Goal: Information Seeking & Learning: Learn about a topic

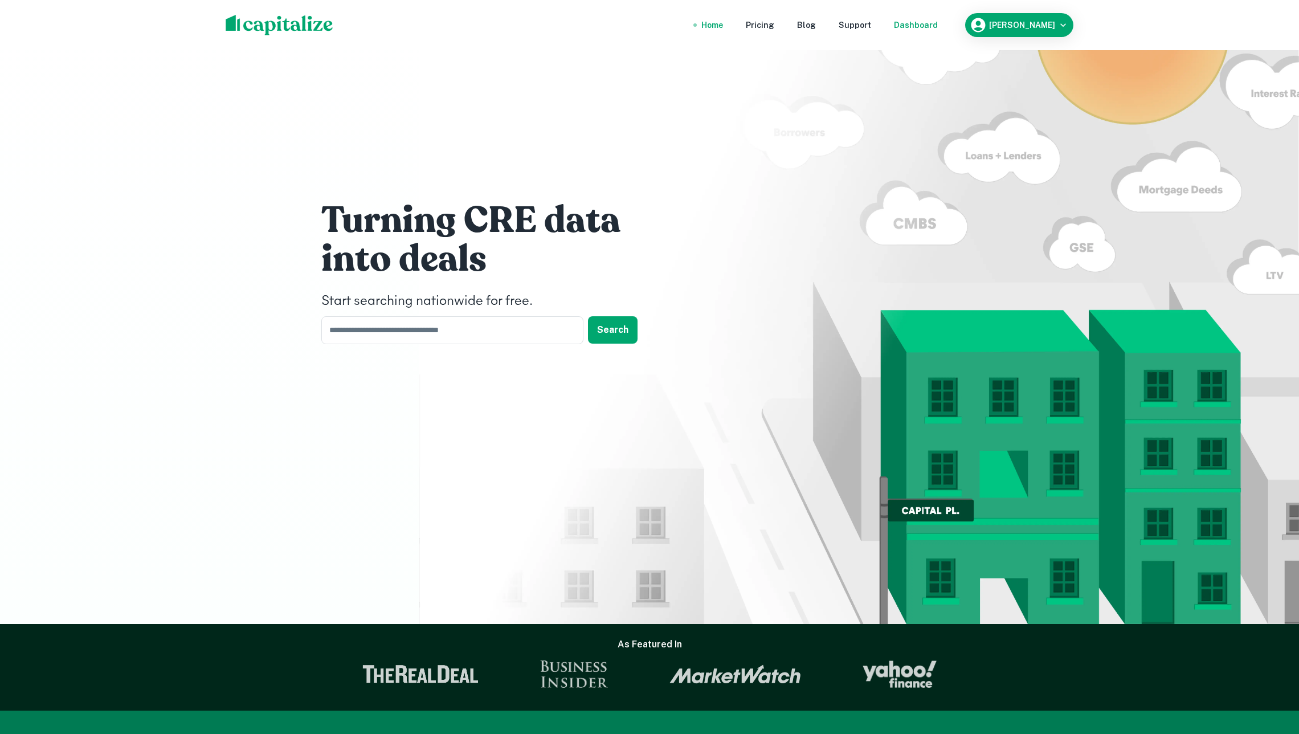
click at [926, 23] on div "Dashboard" at bounding box center [916, 25] width 44 height 13
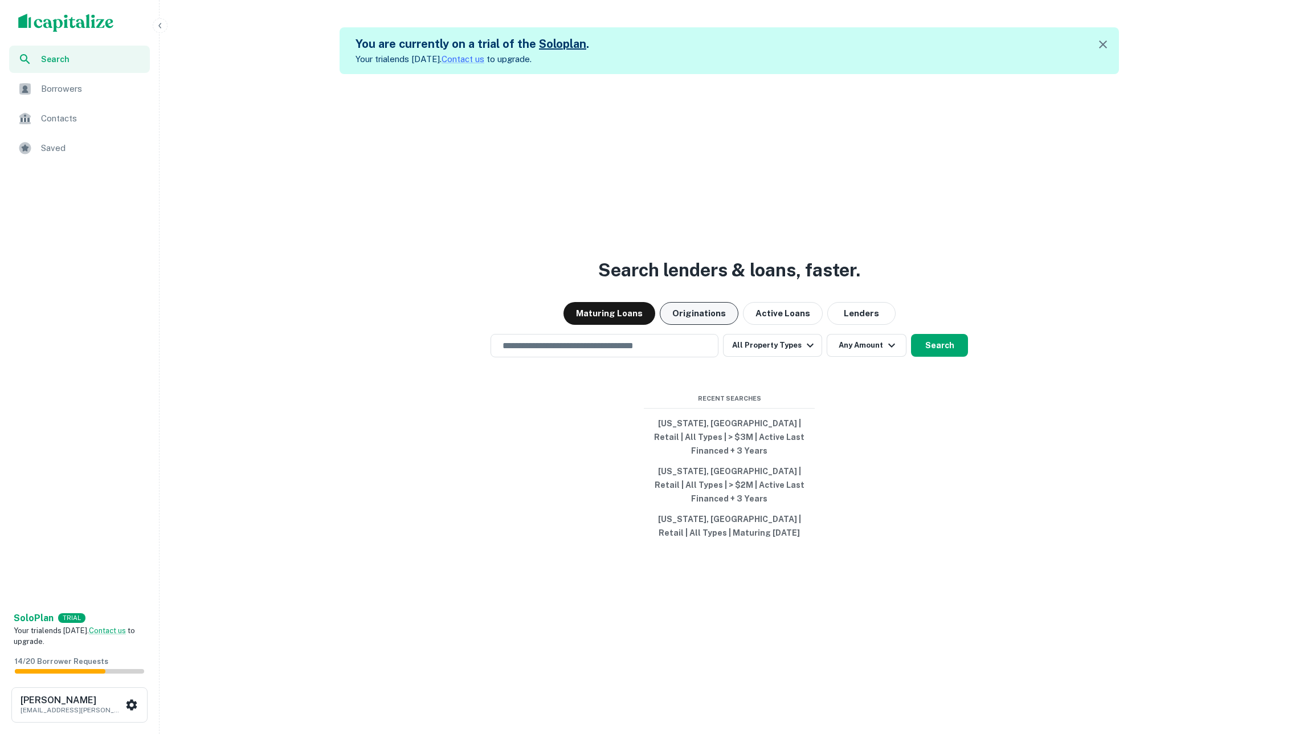
click at [680, 324] on button "Originations" at bounding box center [699, 313] width 79 height 23
click at [636, 350] on div "​" at bounding box center [604, 345] width 228 height 23
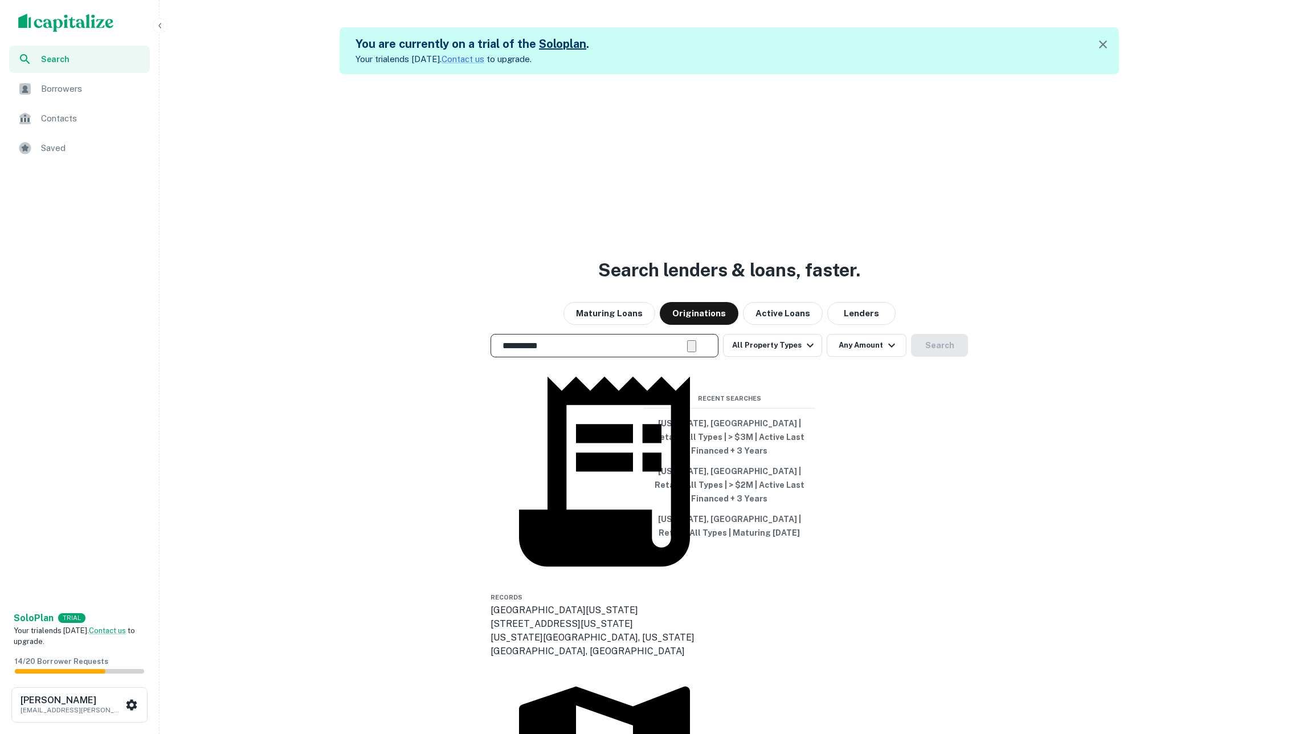
type input "**********"
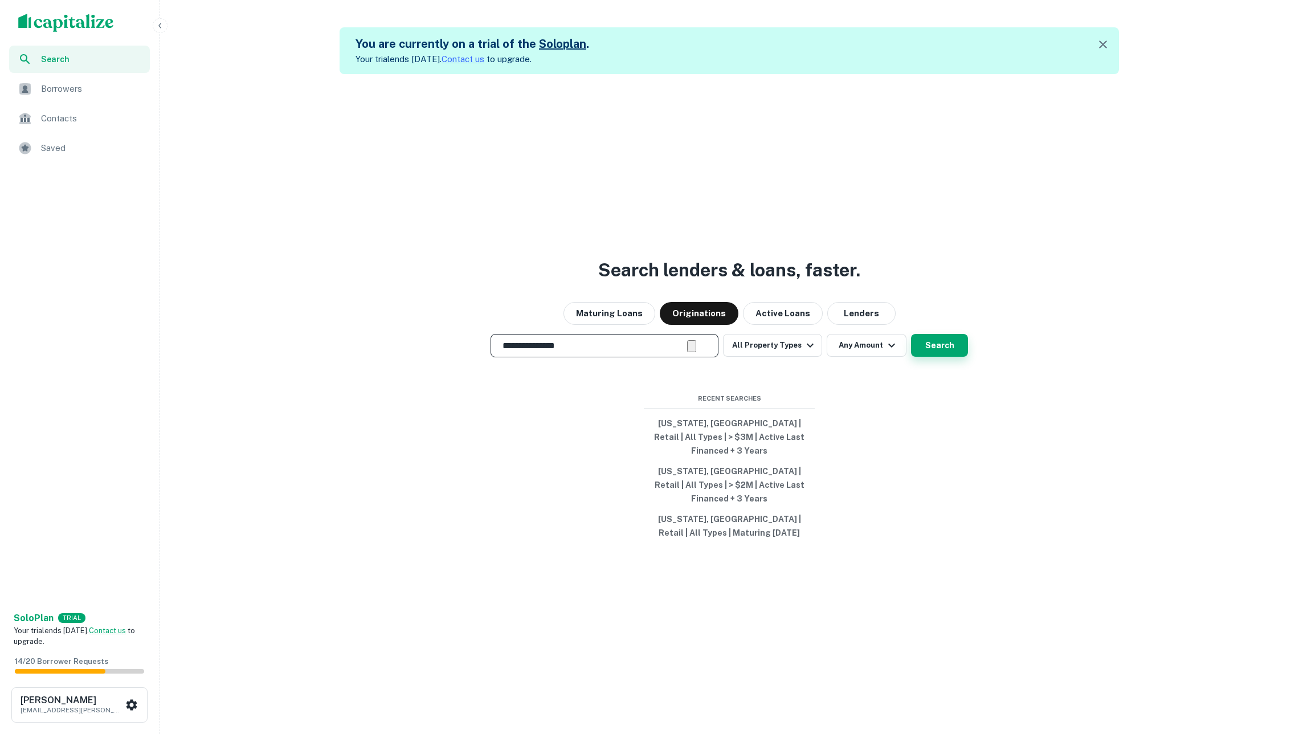
click at [930, 357] on button "Search" at bounding box center [939, 345] width 57 height 23
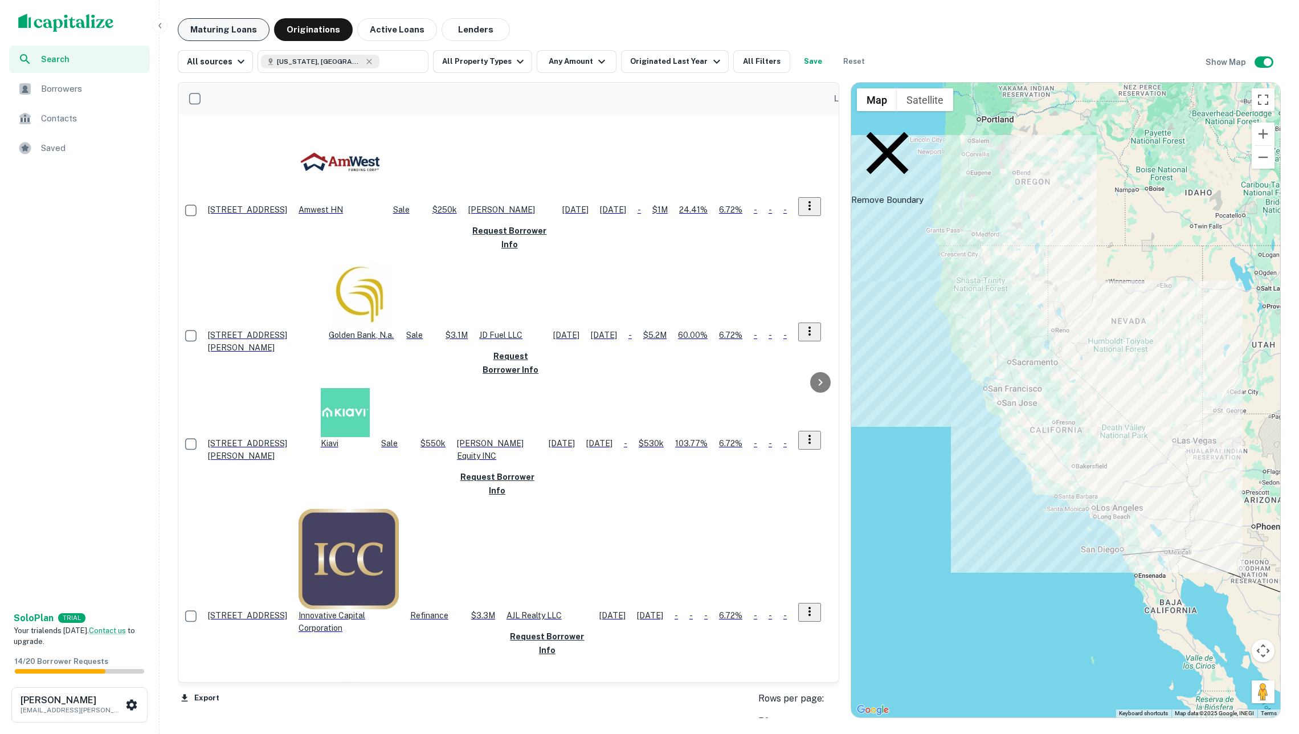
click at [245, 28] on button "Maturing Loans" at bounding box center [224, 29] width 92 height 23
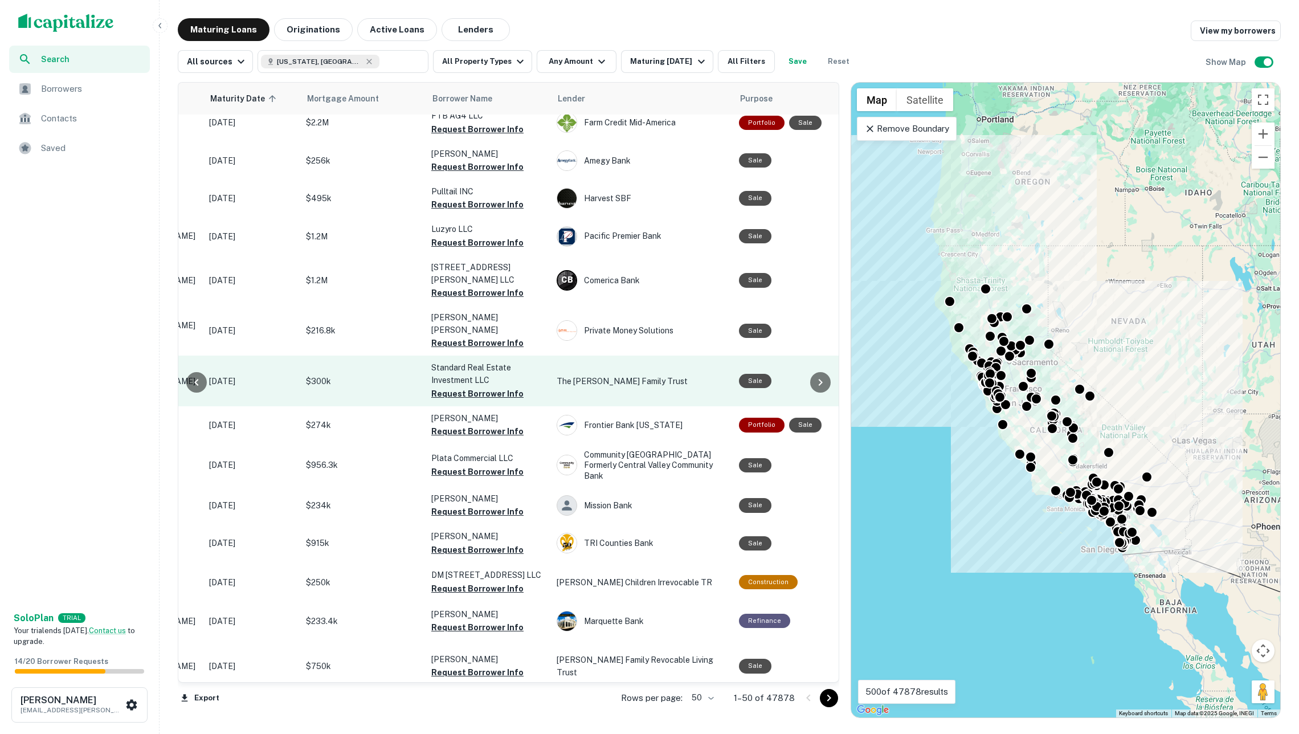
scroll to position [1399, 167]
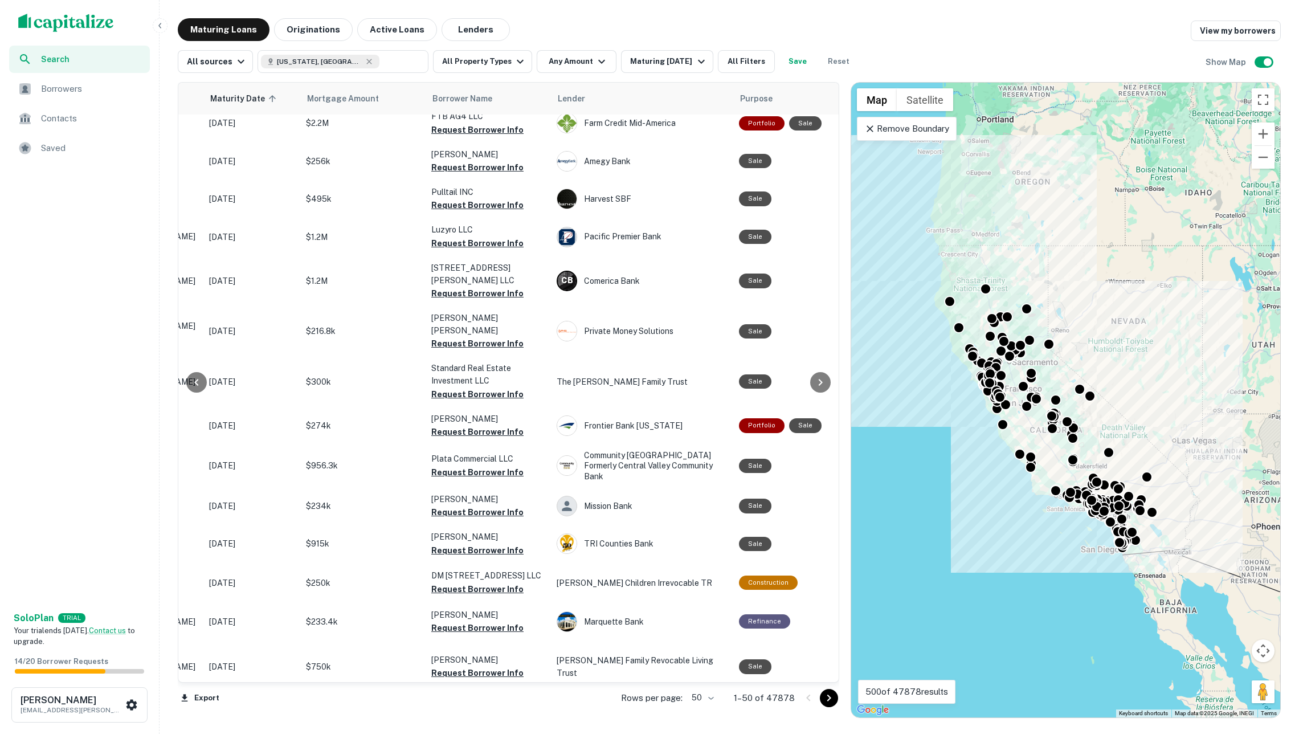
click at [822, 697] on icon "Go to next page" at bounding box center [829, 698] width 14 height 14
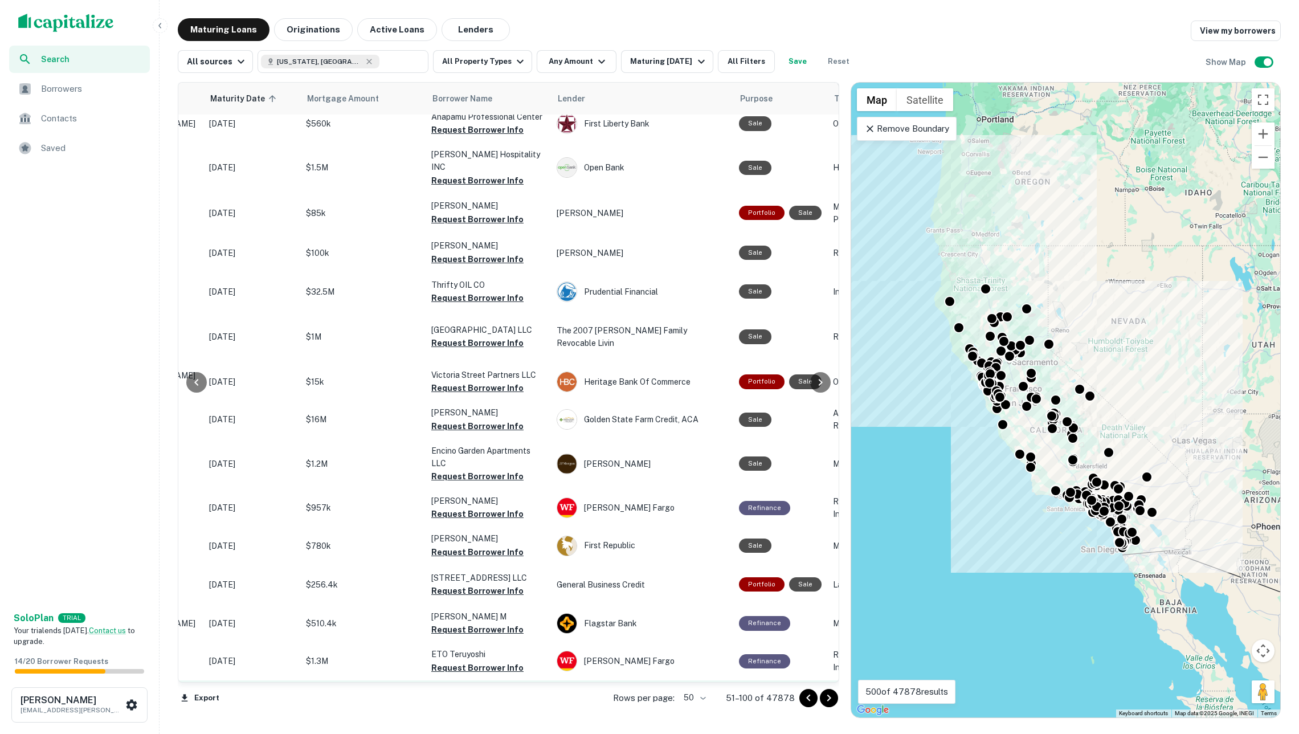
scroll to position [1433, 167]
click at [823, 693] on icon "Go to next page" at bounding box center [829, 698] width 14 height 14
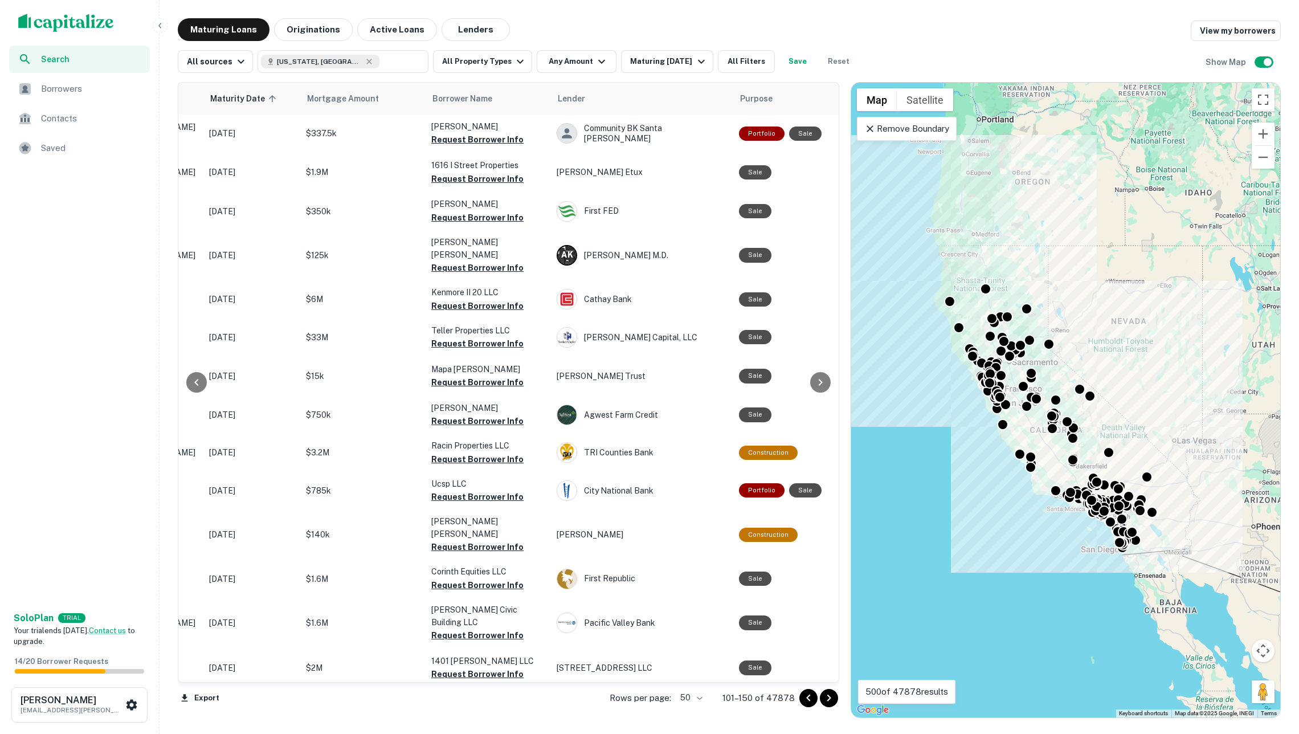
scroll to position [0, 167]
click at [823, 696] on icon "Go to next page" at bounding box center [829, 698] width 14 height 14
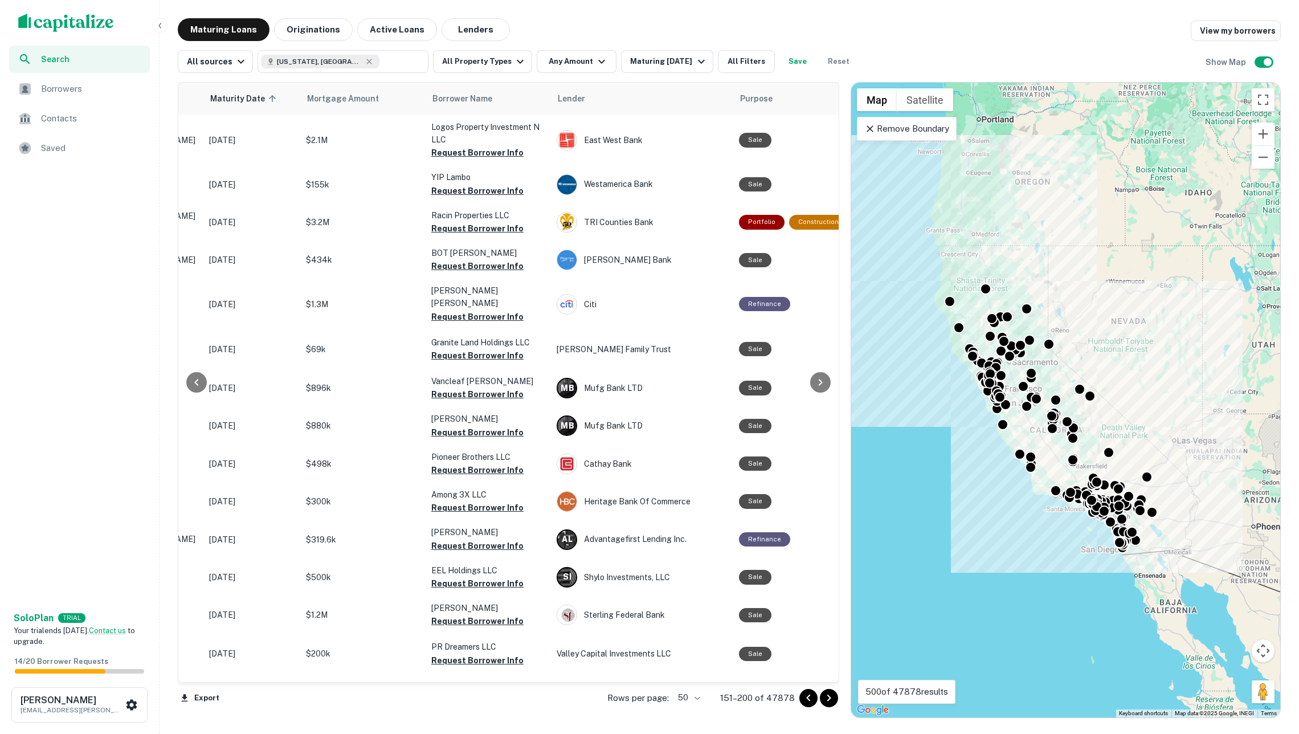
scroll to position [1404, 167]
click at [824, 699] on icon "Go to next page" at bounding box center [829, 698] width 14 height 14
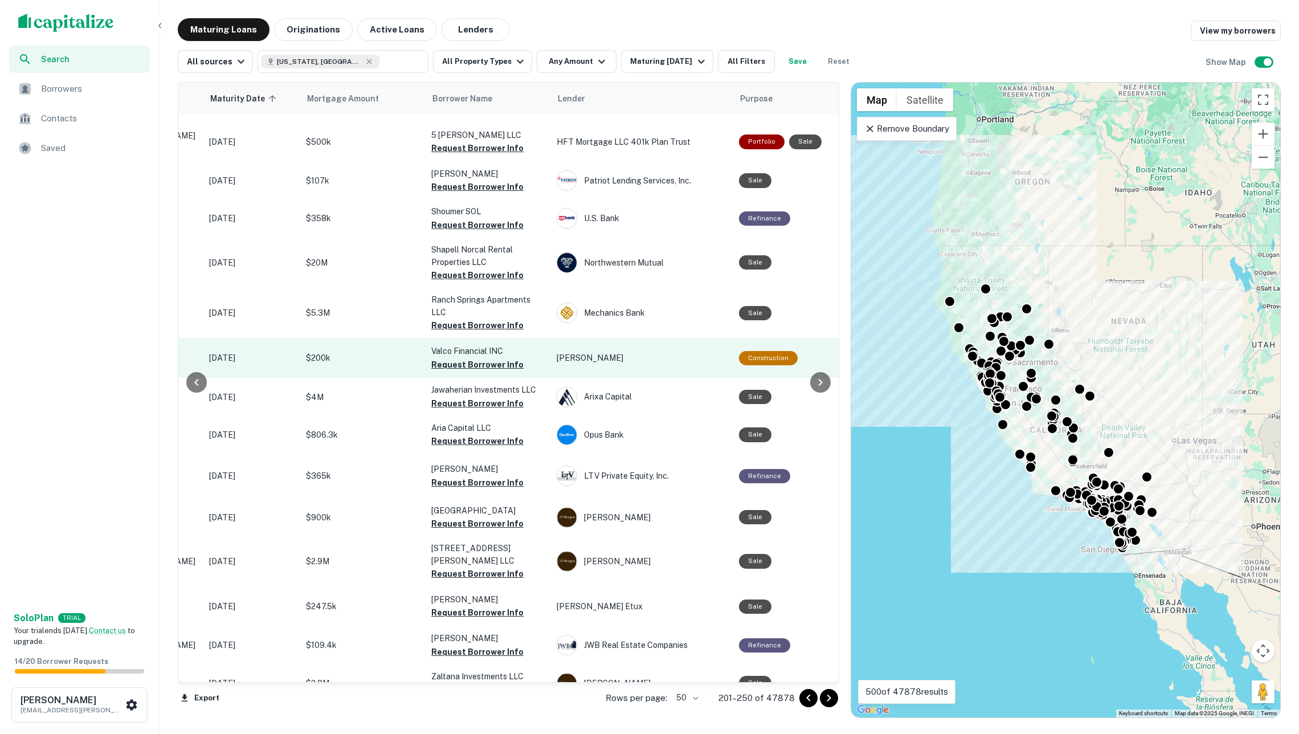
scroll to position [1438, 167]
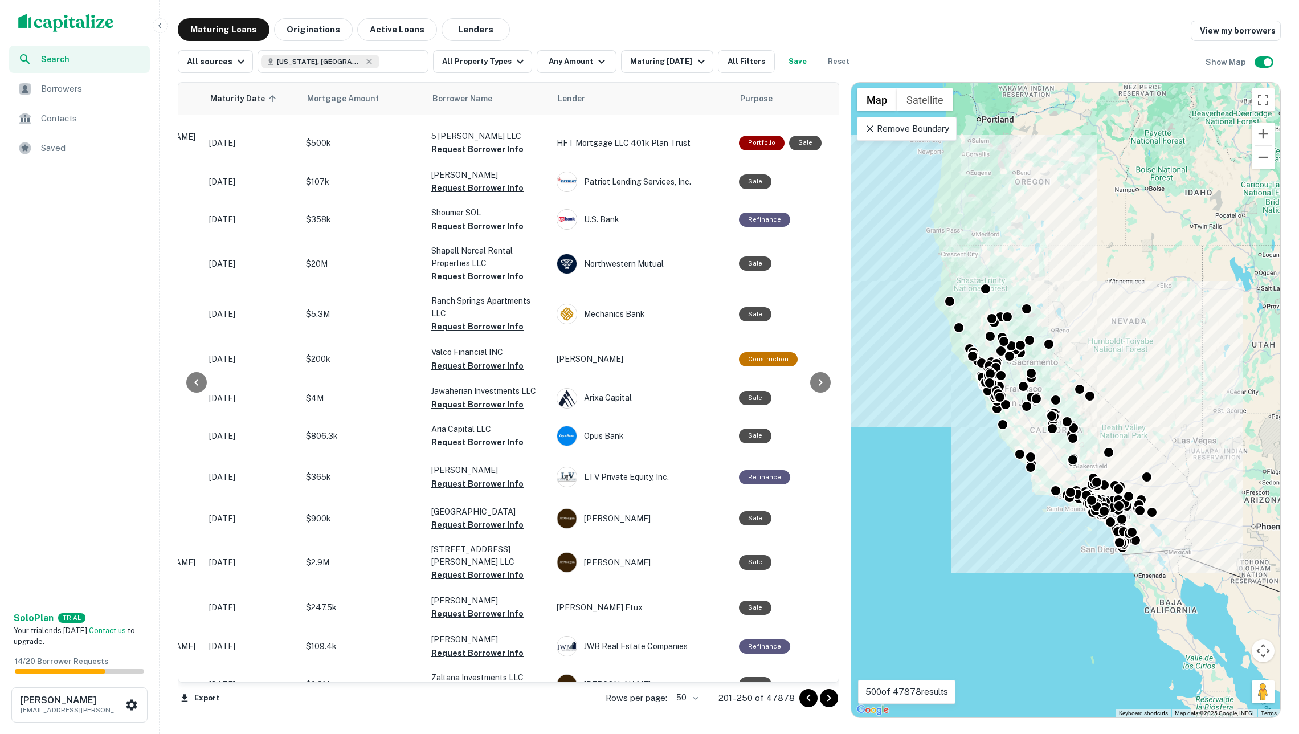
click at [828, 696] on icon "Go to next page" at bounding box center [829, 697] width 4 height 7
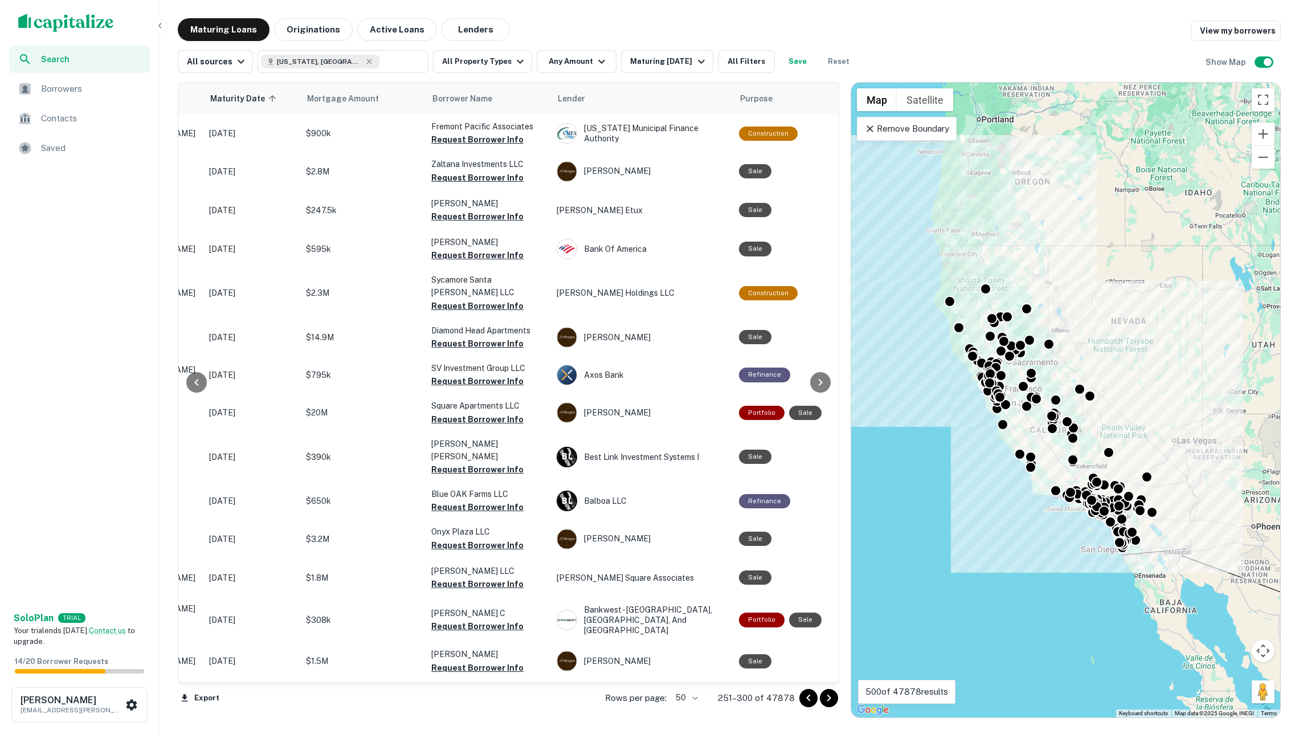
click at [824, 693] on icon "Go to next page" at bounding box center [829, 698] width 14 height 14
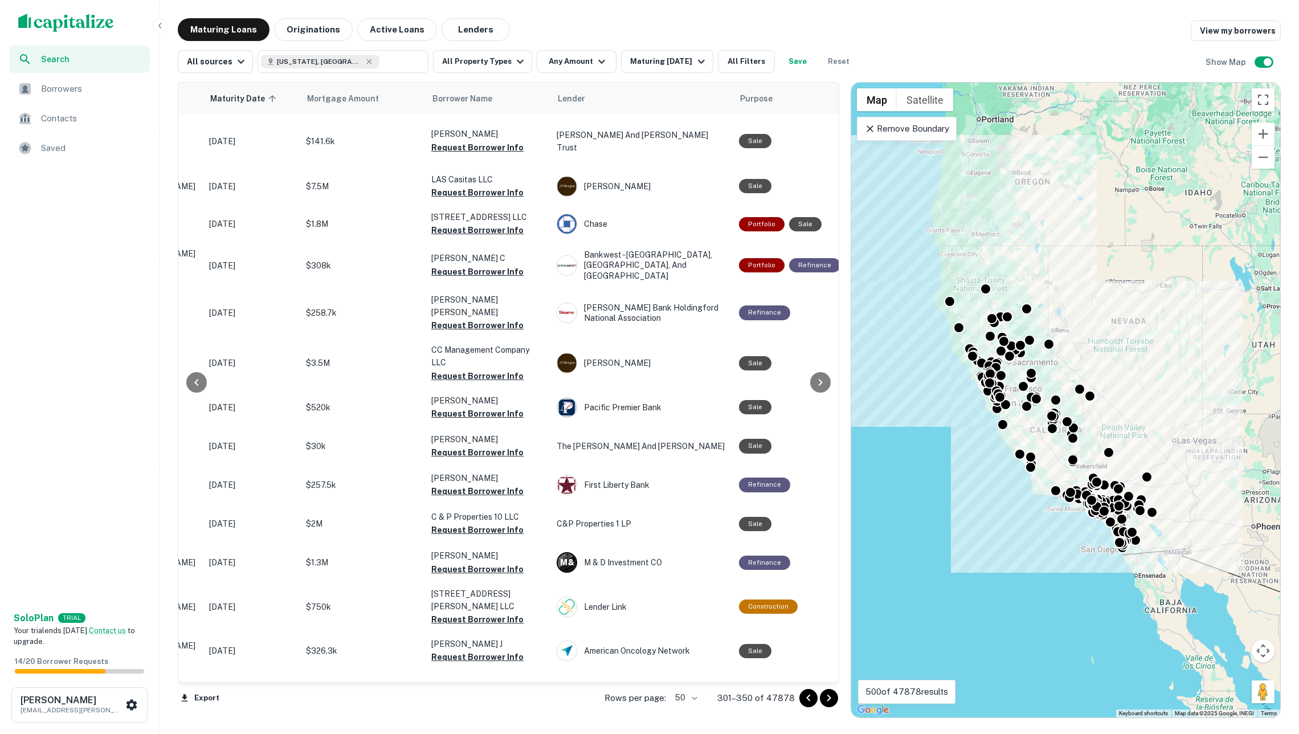
scroll to position [1404, 167]
click at [834, 704] on icon "Go to next page" at bounding box center [829, 698] width 14 height 14
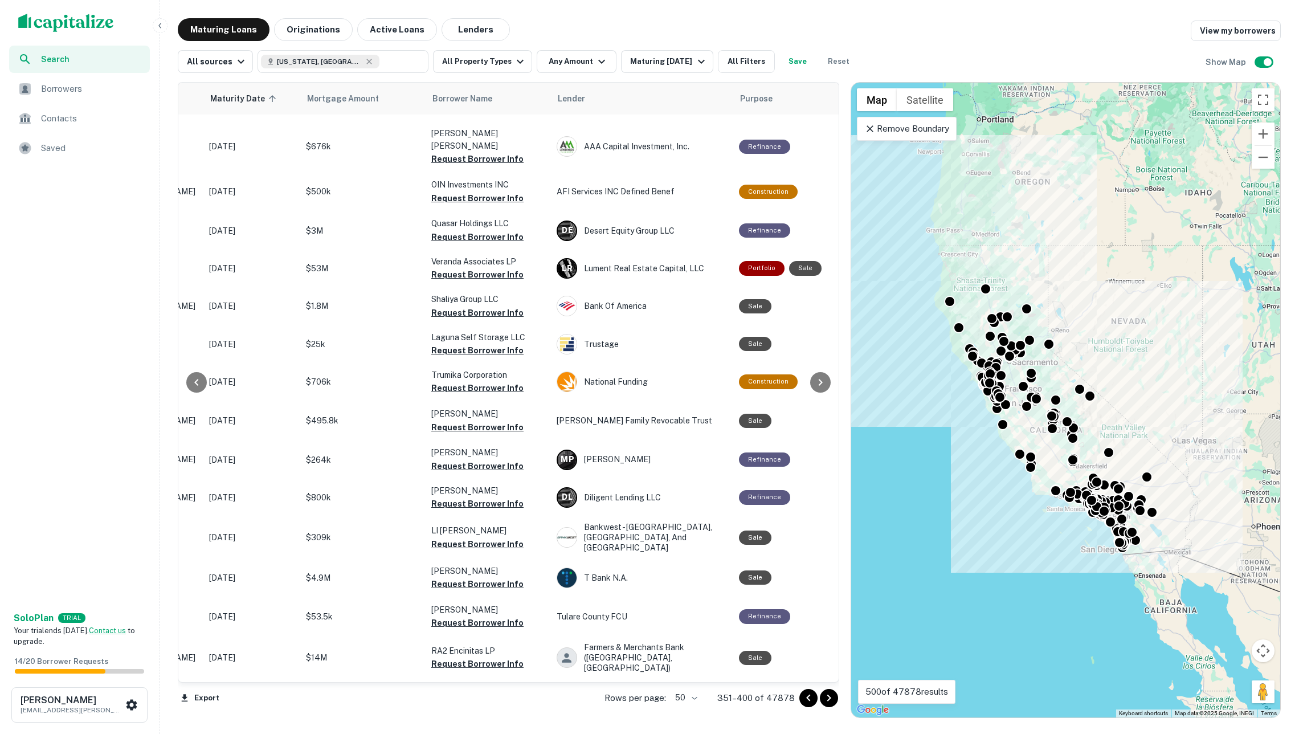
scroll to position [89, 167]
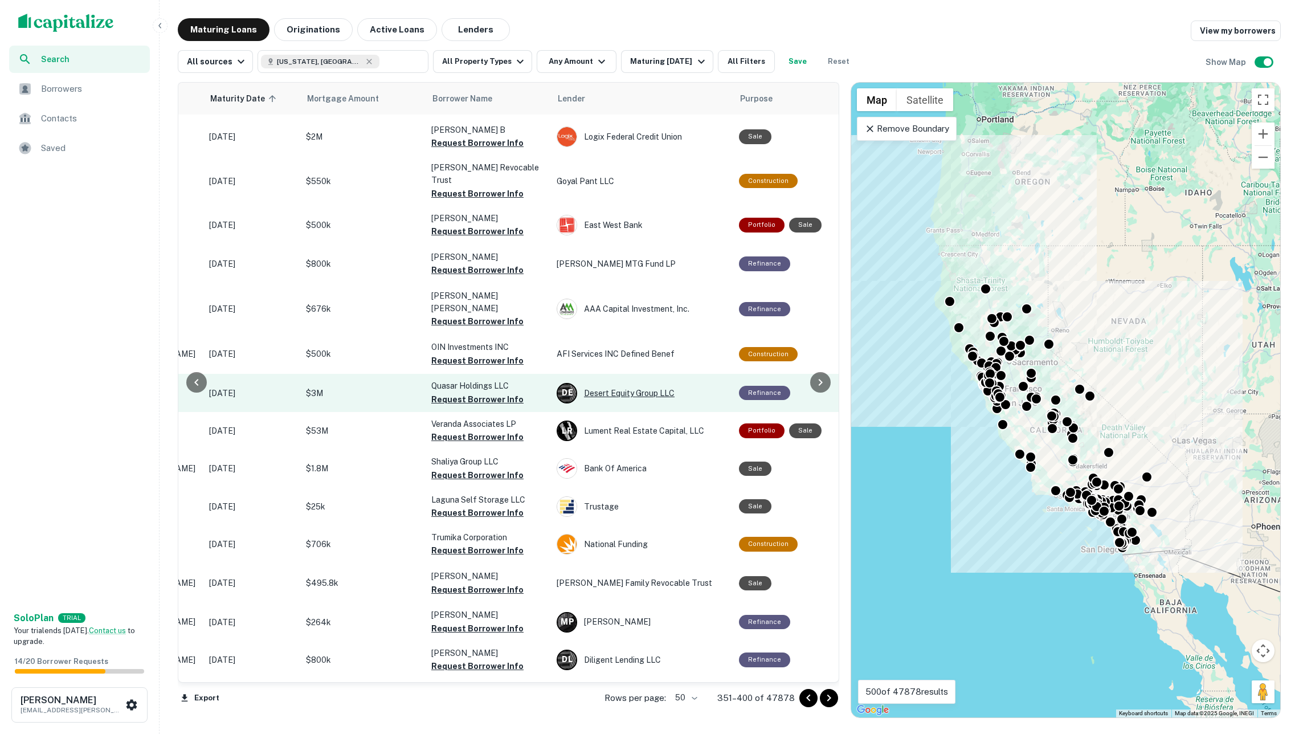
click at [622, 383] on div "D E Desert Equity Group LLC" at bounding box center [642, 393] width 171 height 21
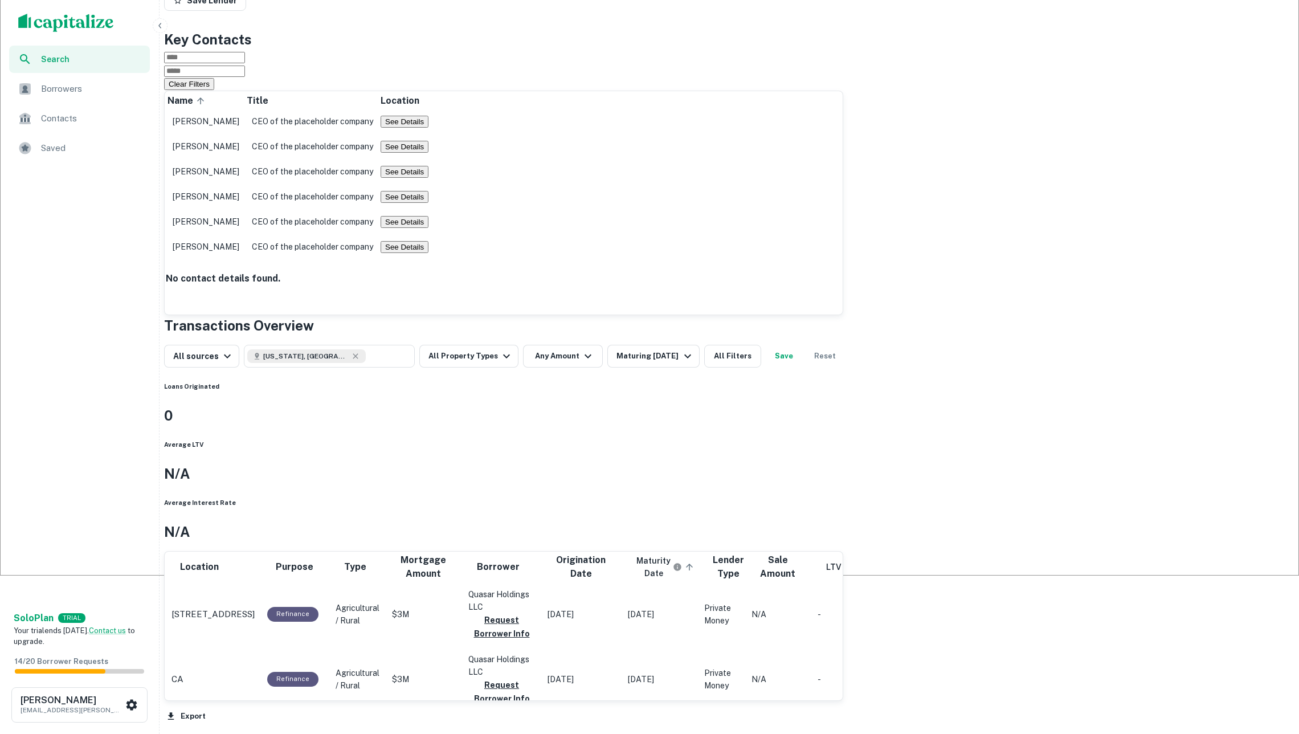
scroll to position [190, 0]
click at [255, 731] on p "5185 Scotts Valley Rd Lakeport, CA95453" at bounding box center [212, 738] width 83 height 14
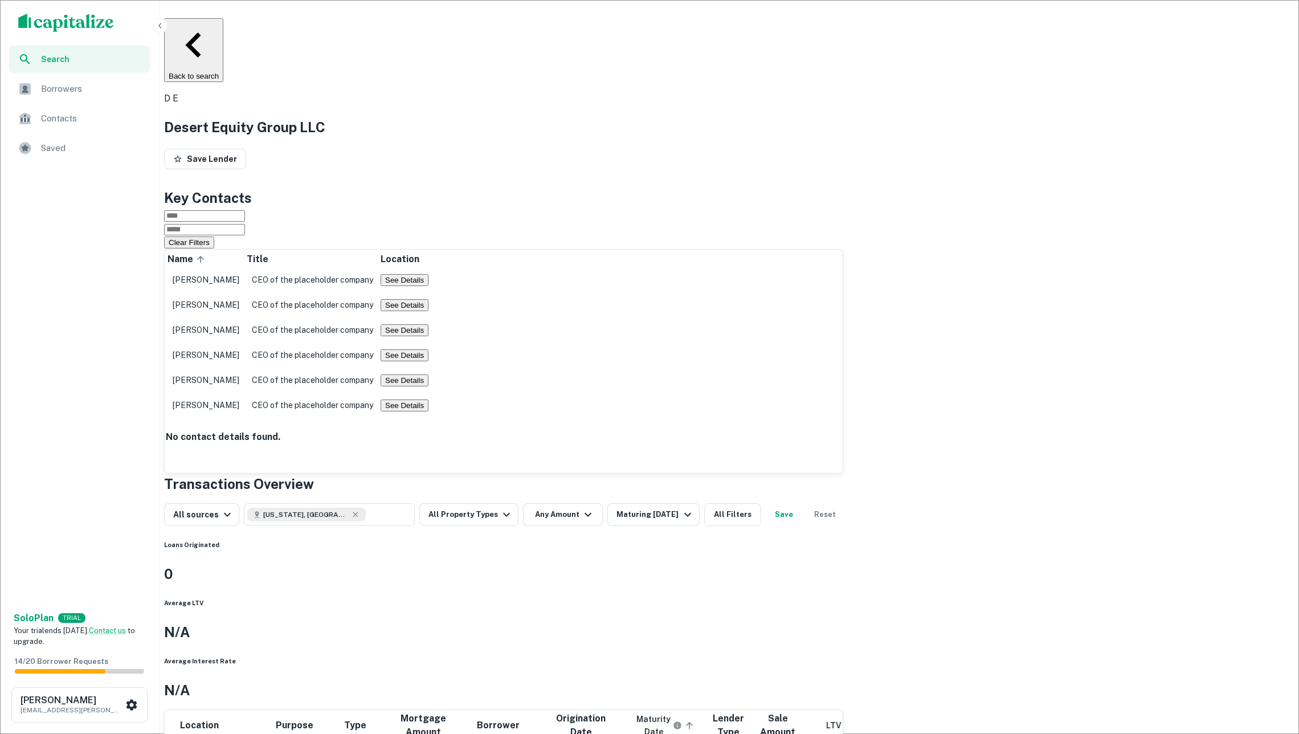
scroll to position [0, 0]
click at [223, 23] on button "Back to search" at bounding box center [193, 50] width 59 height 64
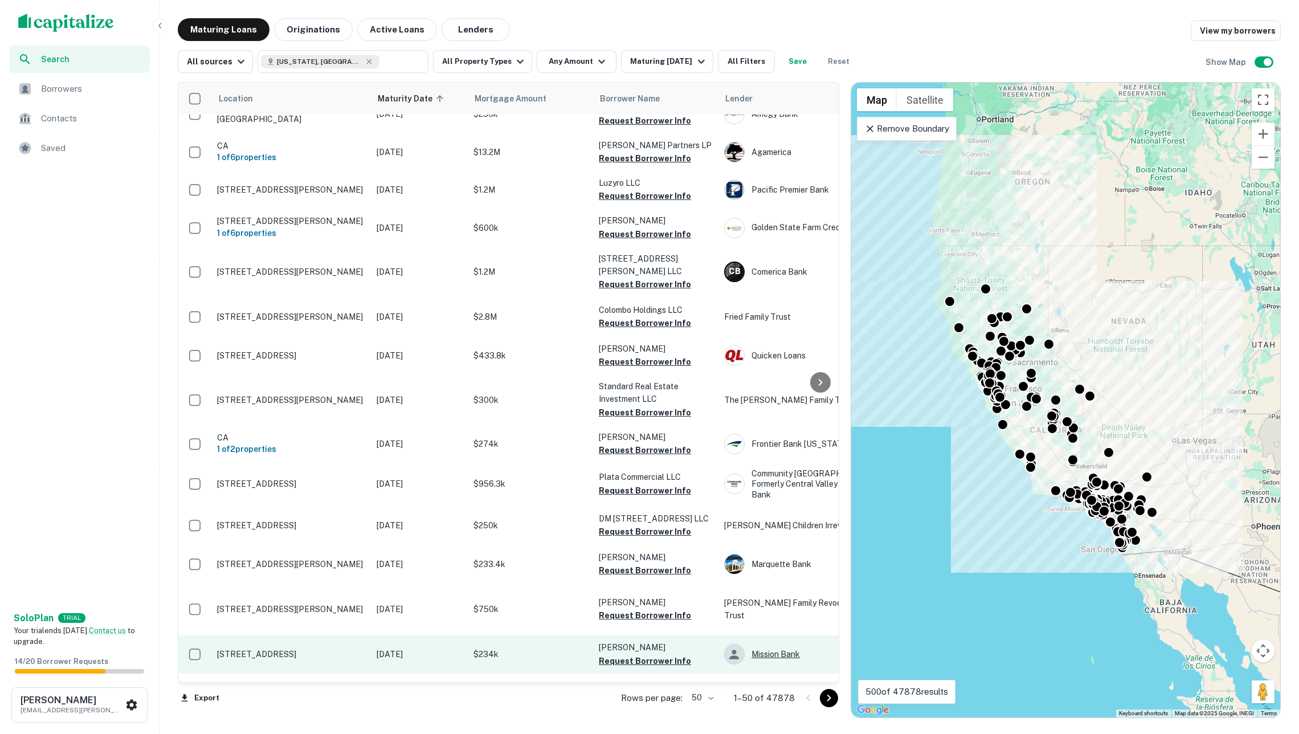
scroll to position [1406, 0]
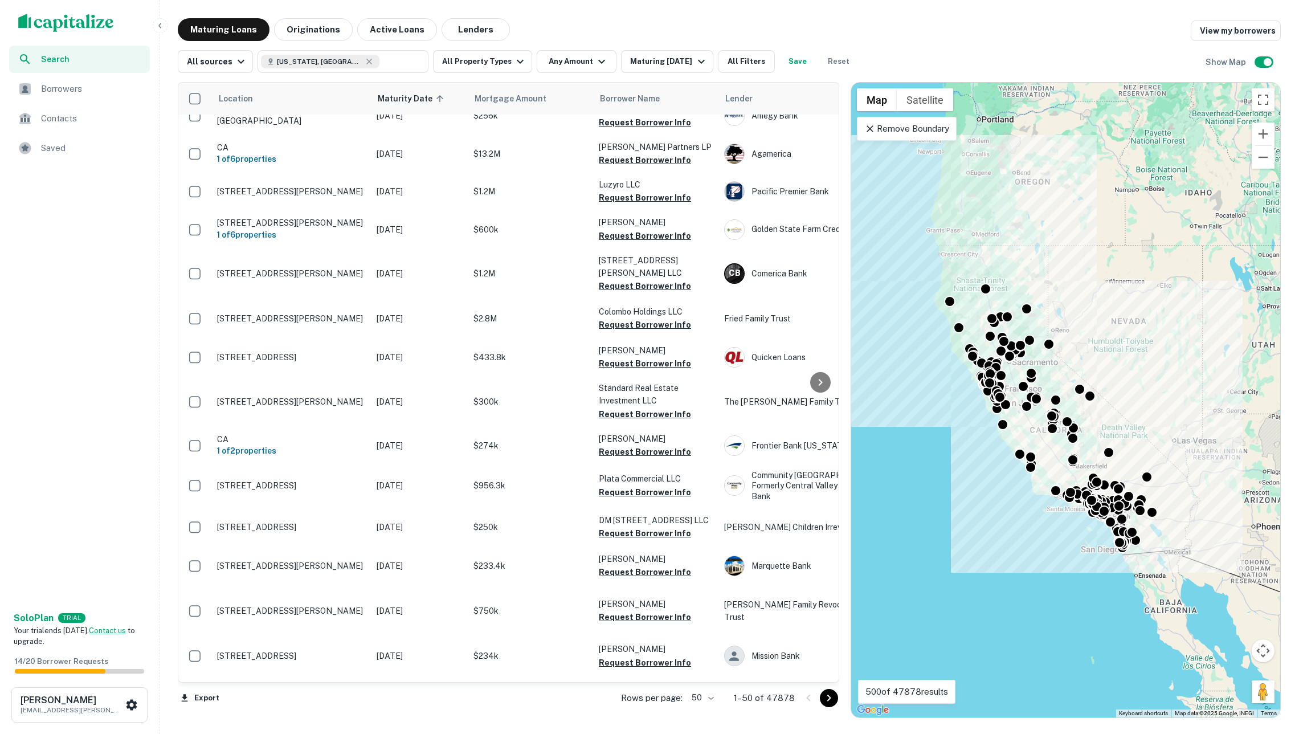
click at [824, 697] on icon "Go to next page" at bounding box center [829, 698] width 14 height 14
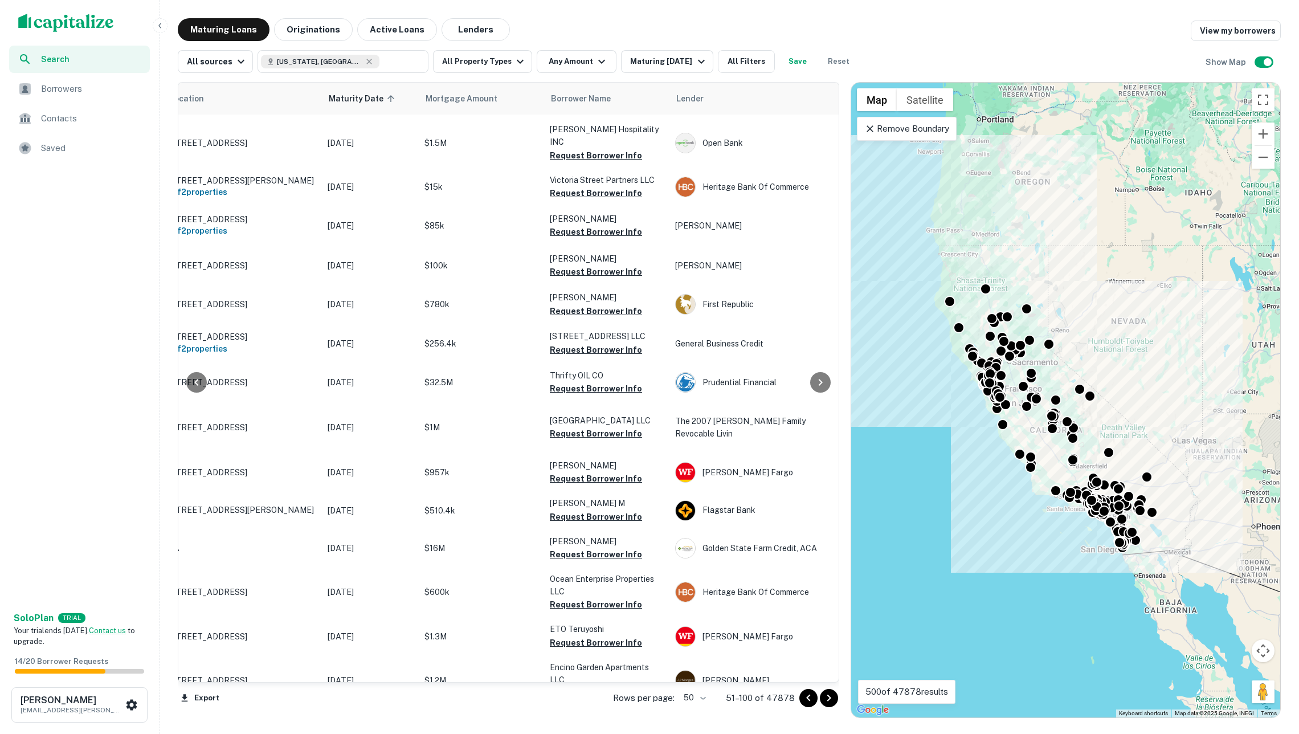
scroll to position [1459, 49]
click at [823, 697] on icon "Go to next page" at bounding box center [829, 698] width 14 height 14
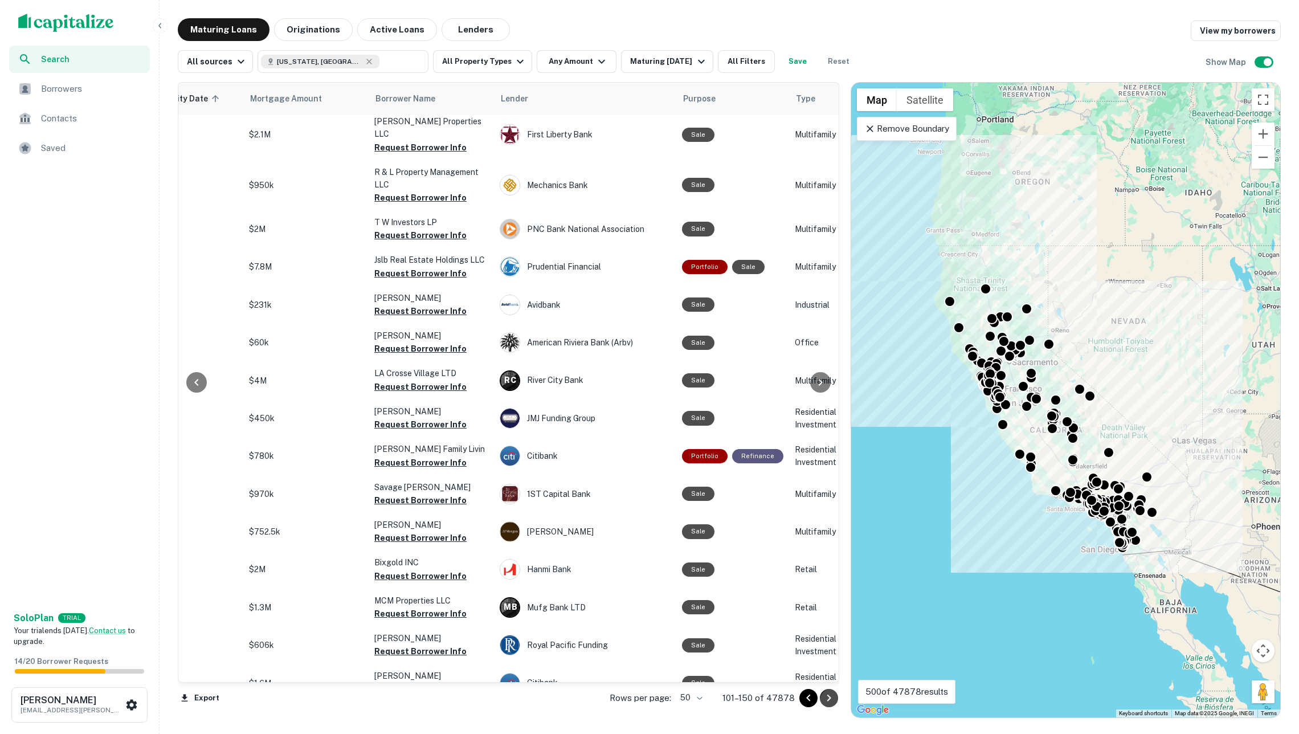
click at [827, 694] on icon "Go to next page" at bounding box center [829, 697] width 4 height 7
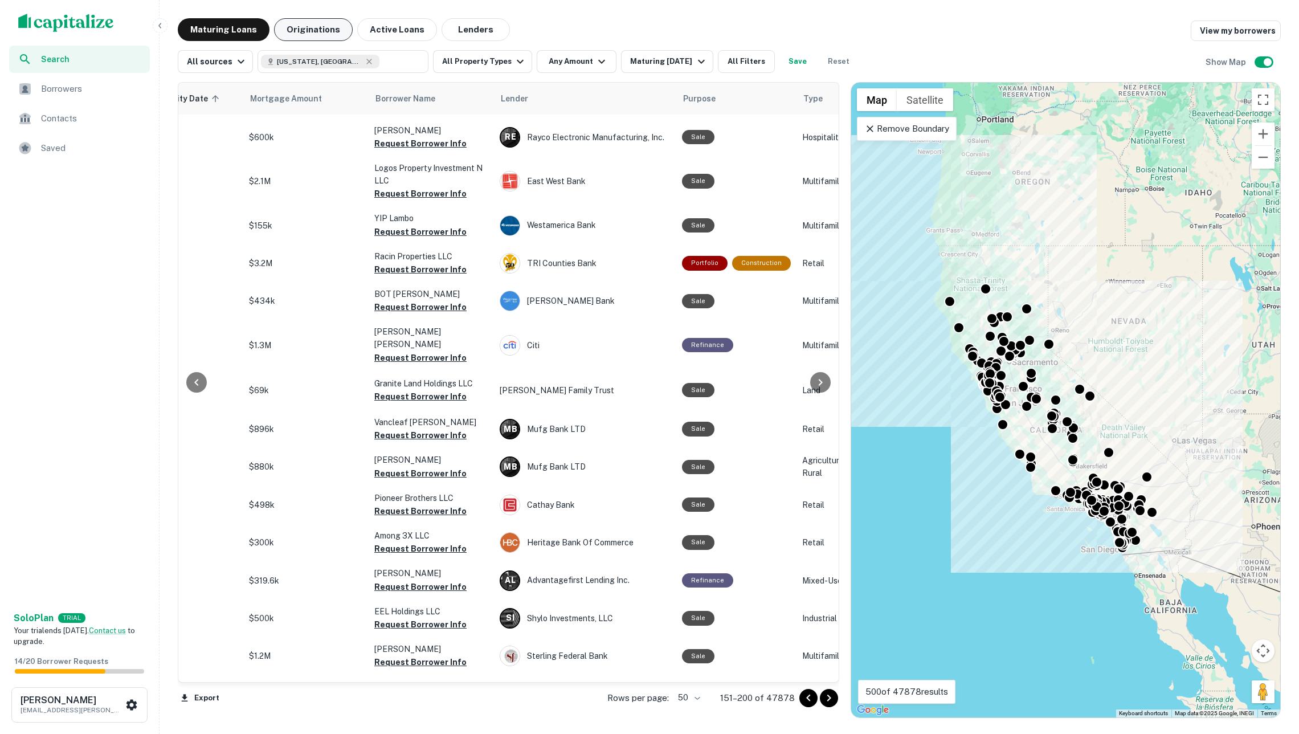
click at [327, 26] on button "Originations" at bounding box center [313, 29] width 79 height 23
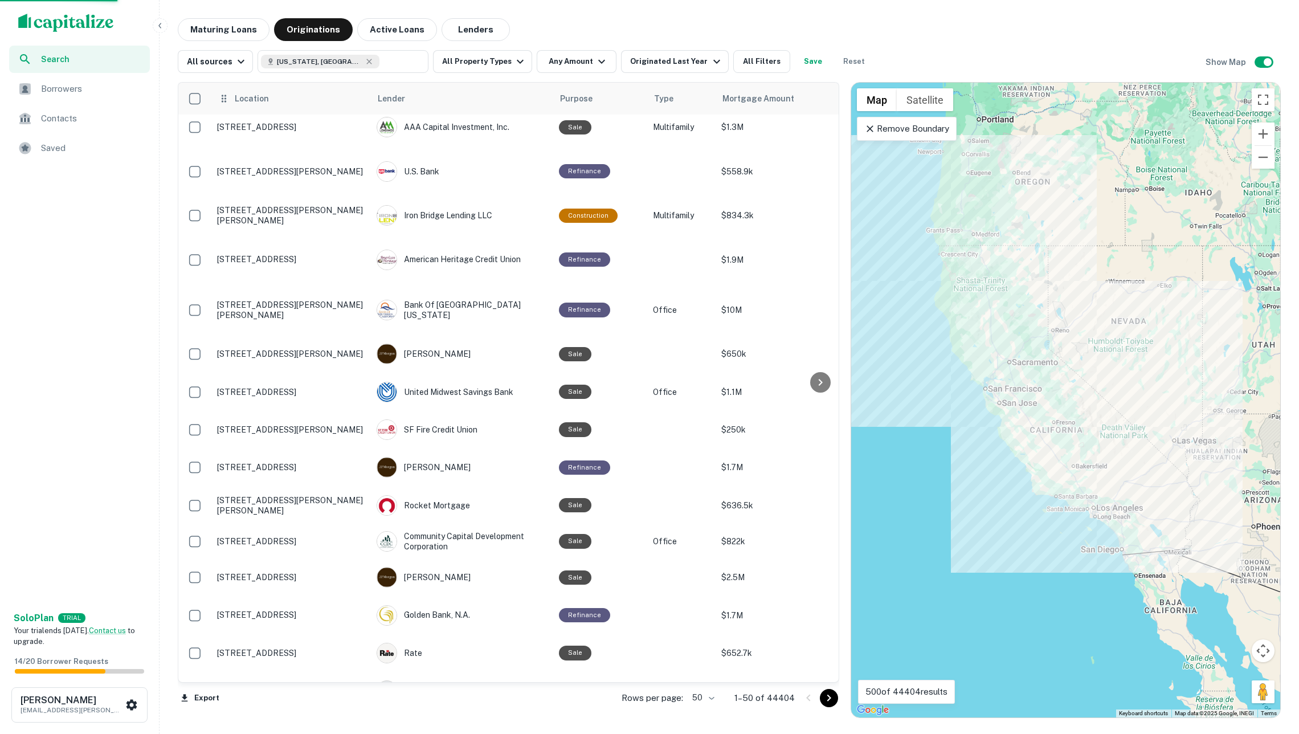
scroll to position [1341, 0]
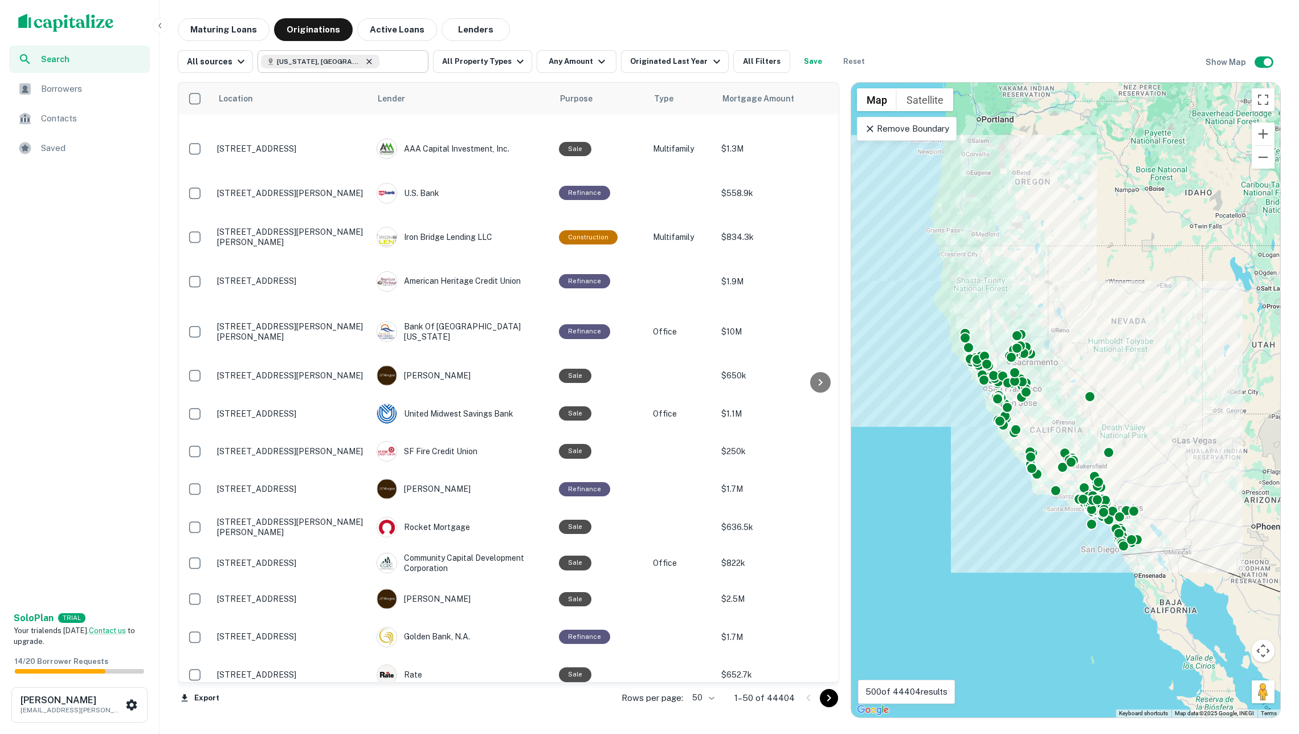
click at [365, 59] on icon at bounding box center [369, 61] width 9 height 9
type input "**********"
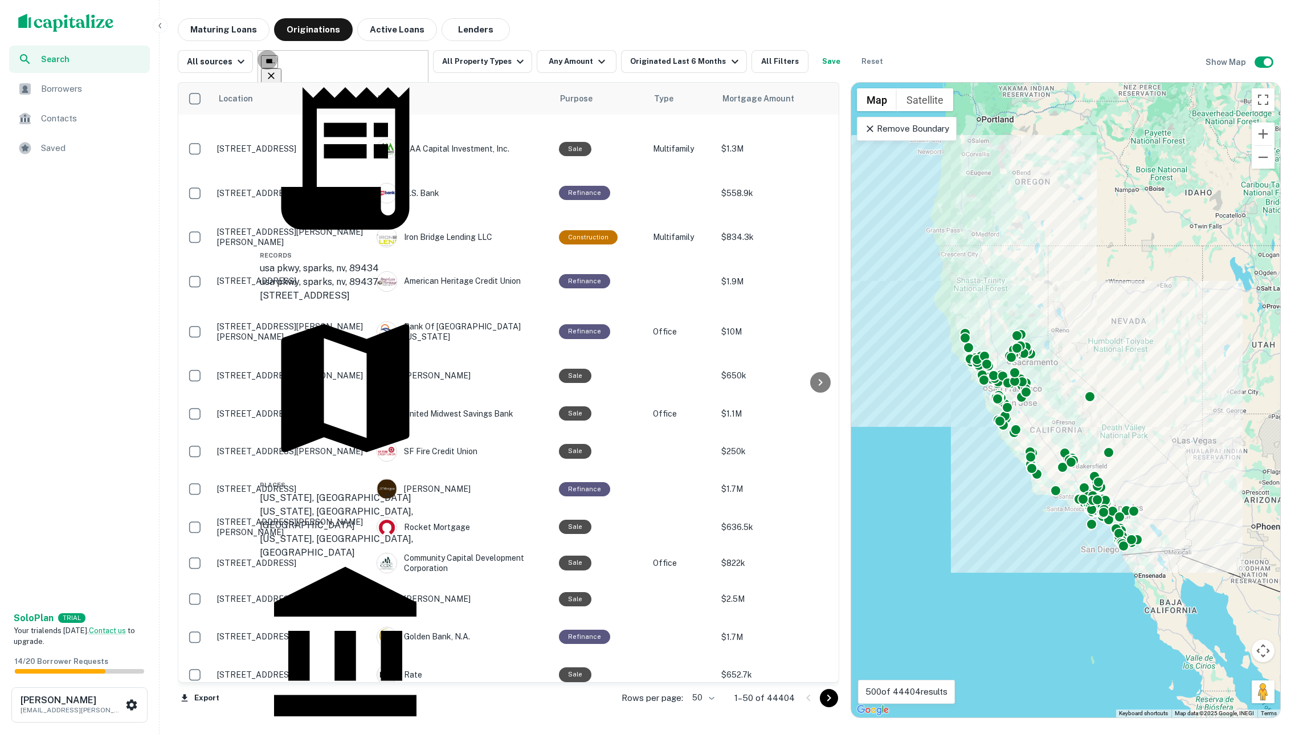
click at [277, 70] on icon "Clear" at bounding box center [270, 75] width 11 height 11
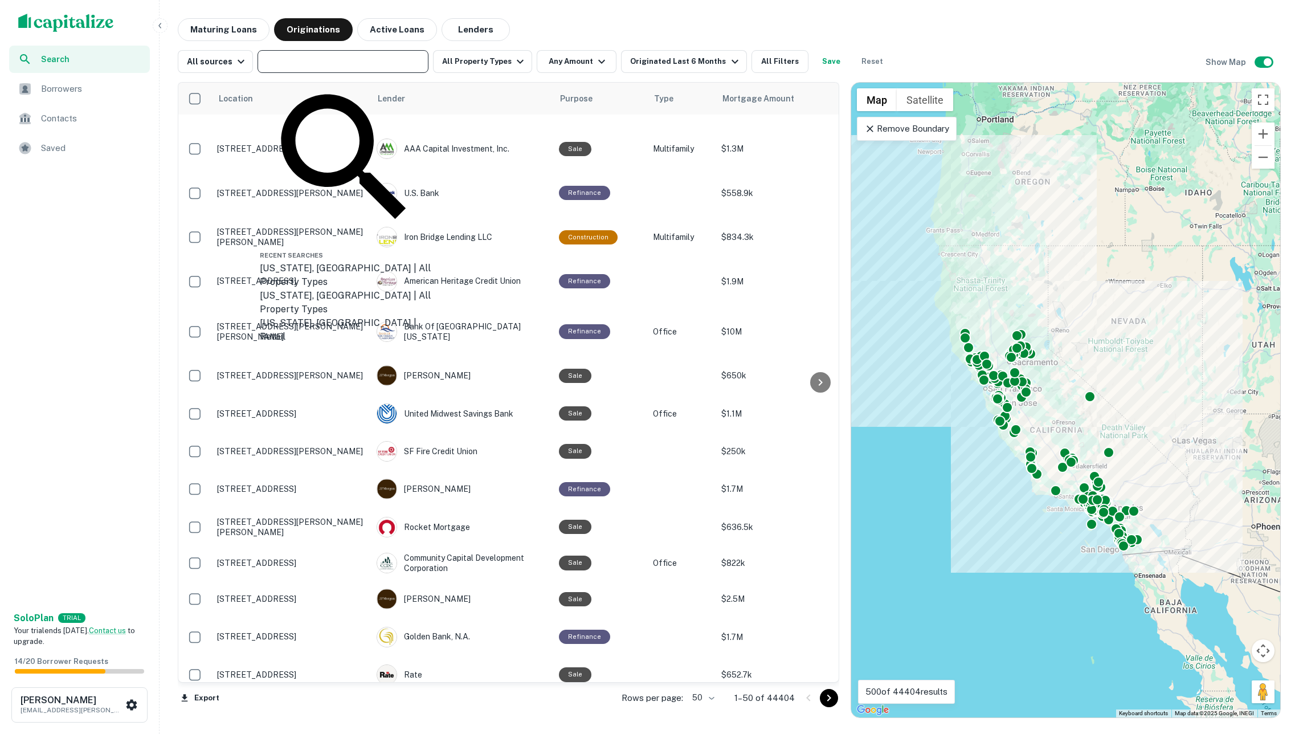
click at [392, 60] on input "text" at bounding box center [342, 62] width 162 height 16
click at [149, 96] on ul "Search Borrowers Contacts Saved" at bounding box center [79, 105] width 159 height 118
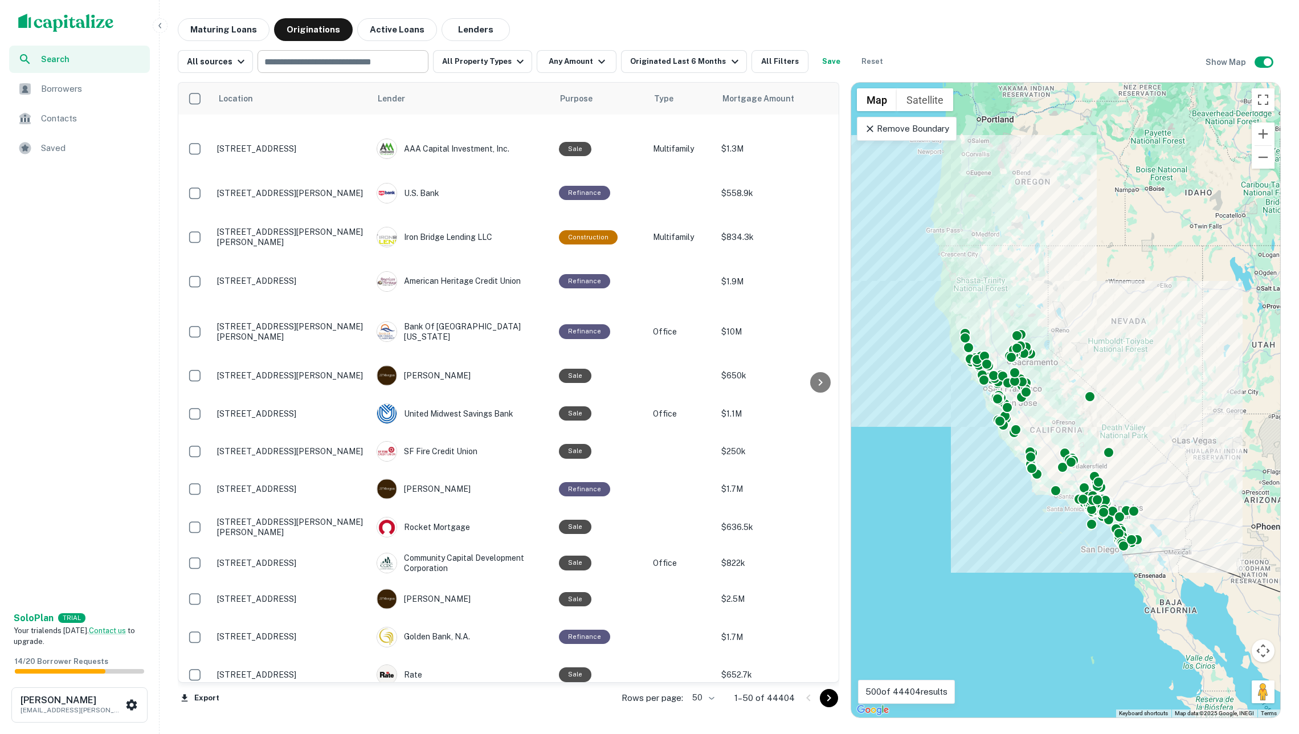
click at [293, 58] on input "text" at bounding box center [342, 62] width 162 height 16
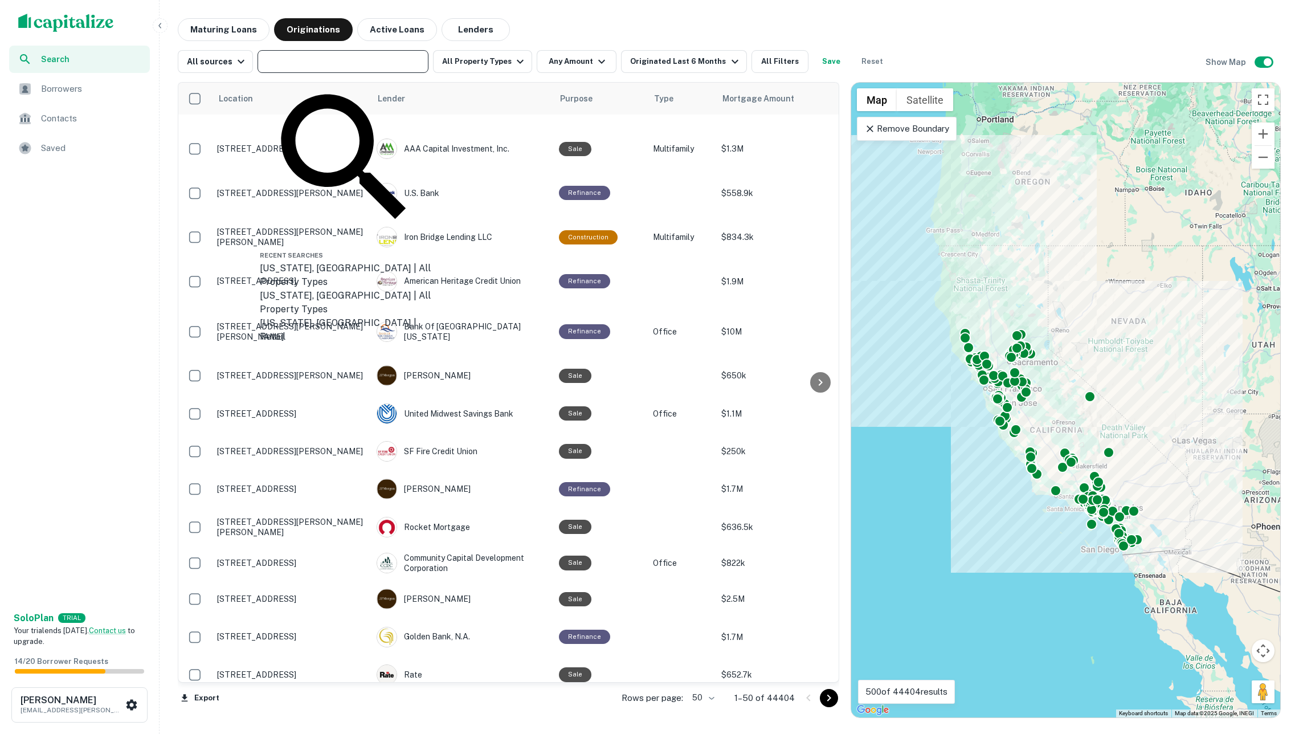
click at [623, 23] on div "Maturing Loans Originations Active Loans Lenders" at bounding box center [729, 29] width 1103 height 23
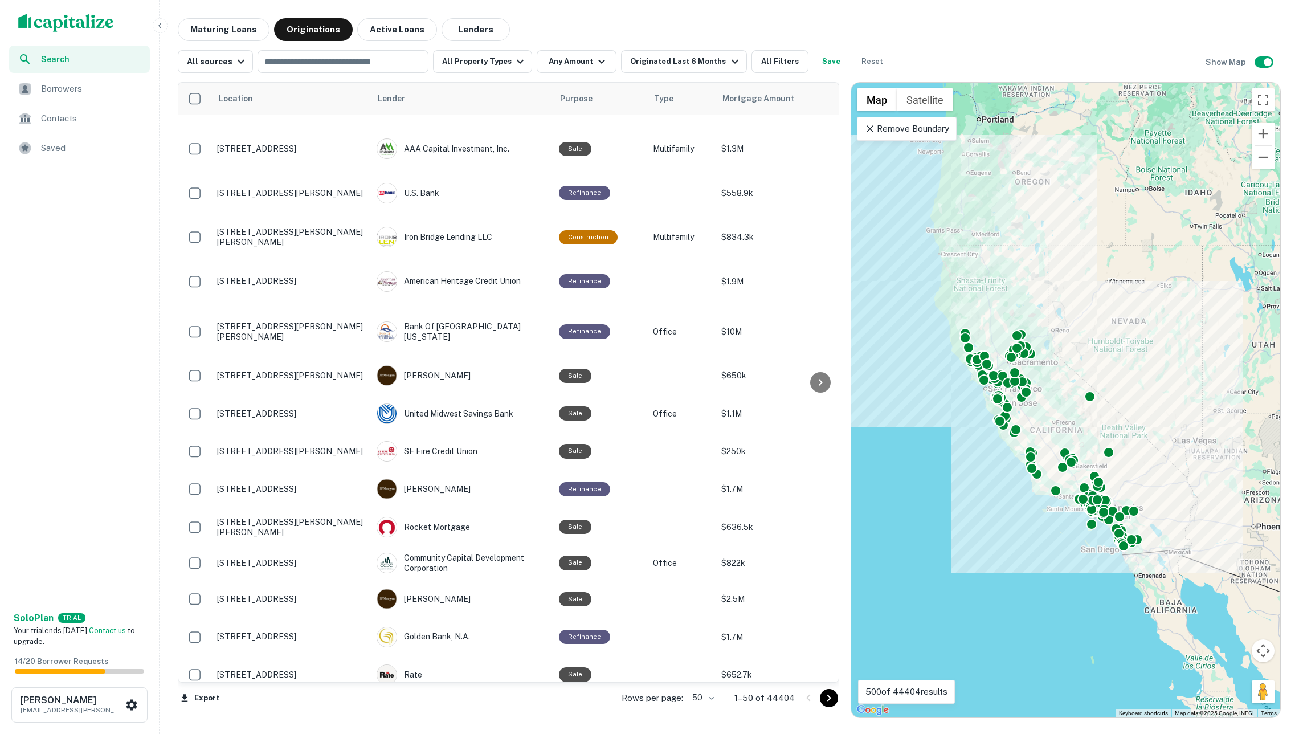
click at [88, 19] on img "scrollable content" at bounding box center [66, 23] width 96 height 18
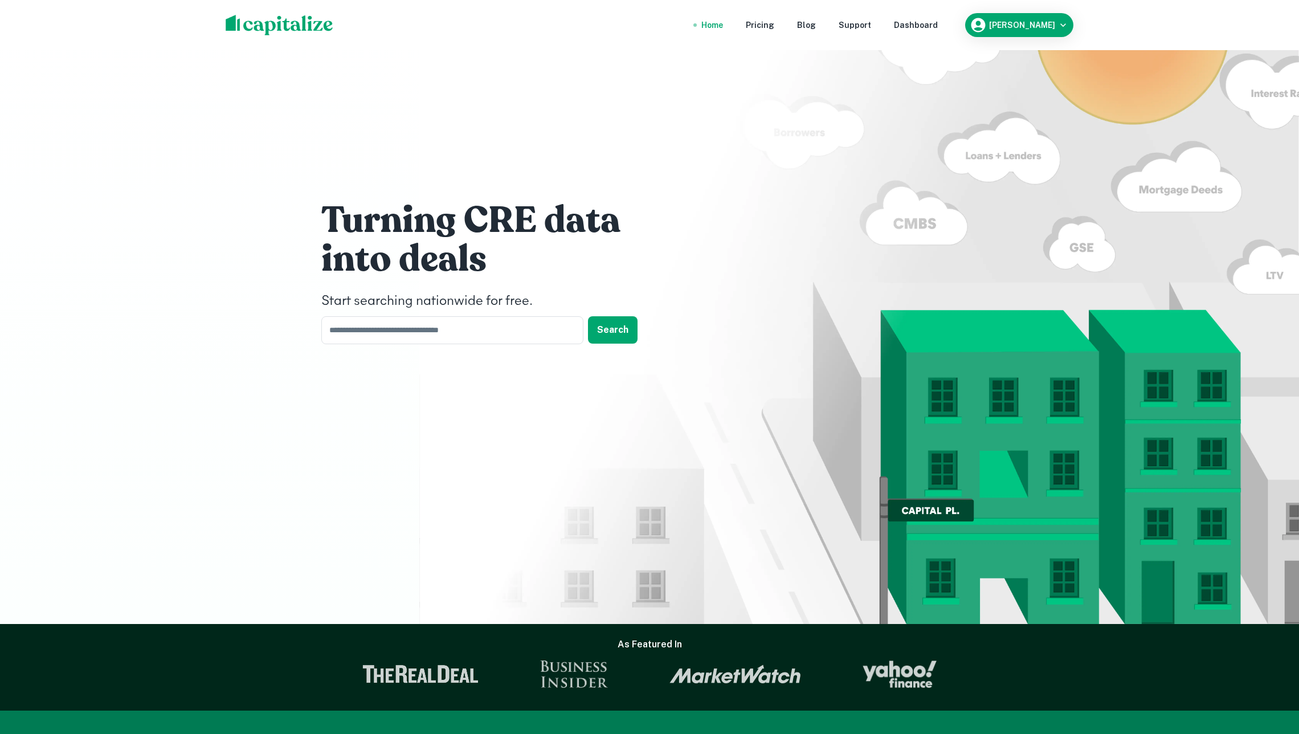
click at [483, 345] on div "Turning CRE data into deals Start searching nationwide for free. ​ Search" at bounding box center [650, 275] width 684 height 550
click at [605, 321] on button "Search" at bounding box center [613, 329] width 50 height 27
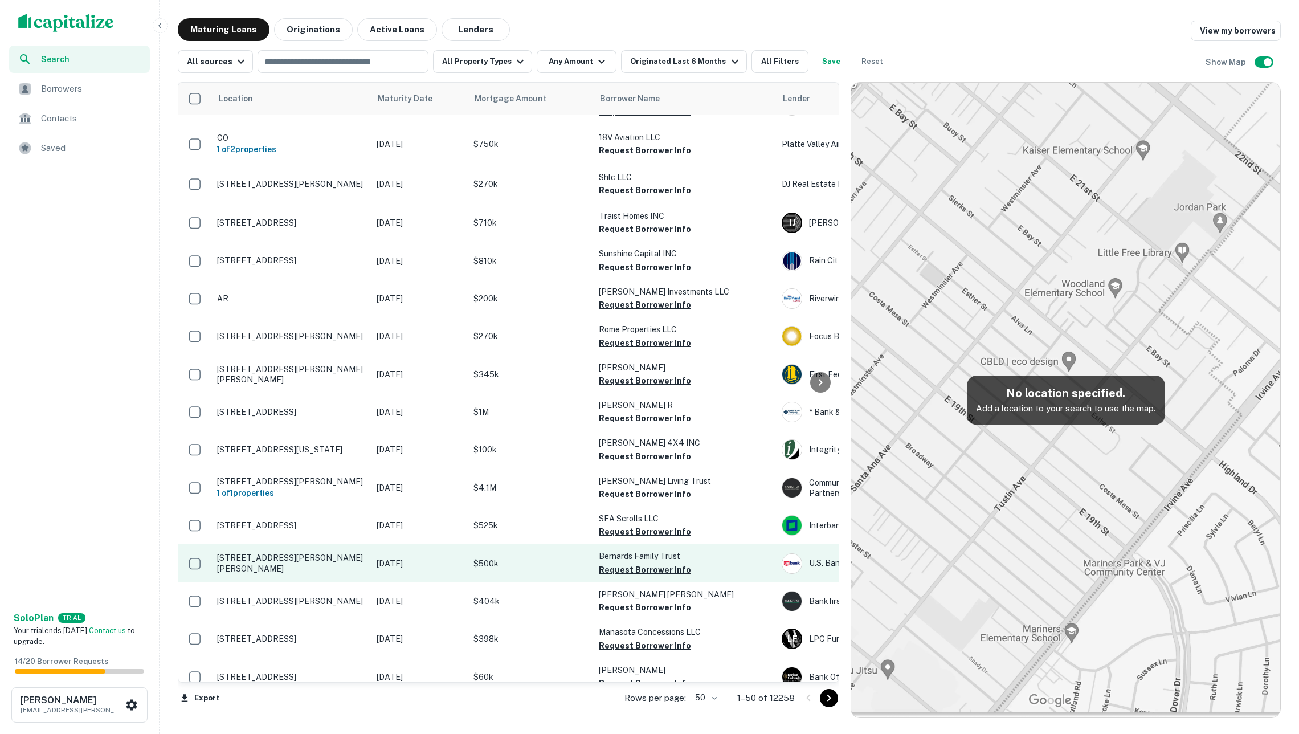
scroll to position [251, 0]
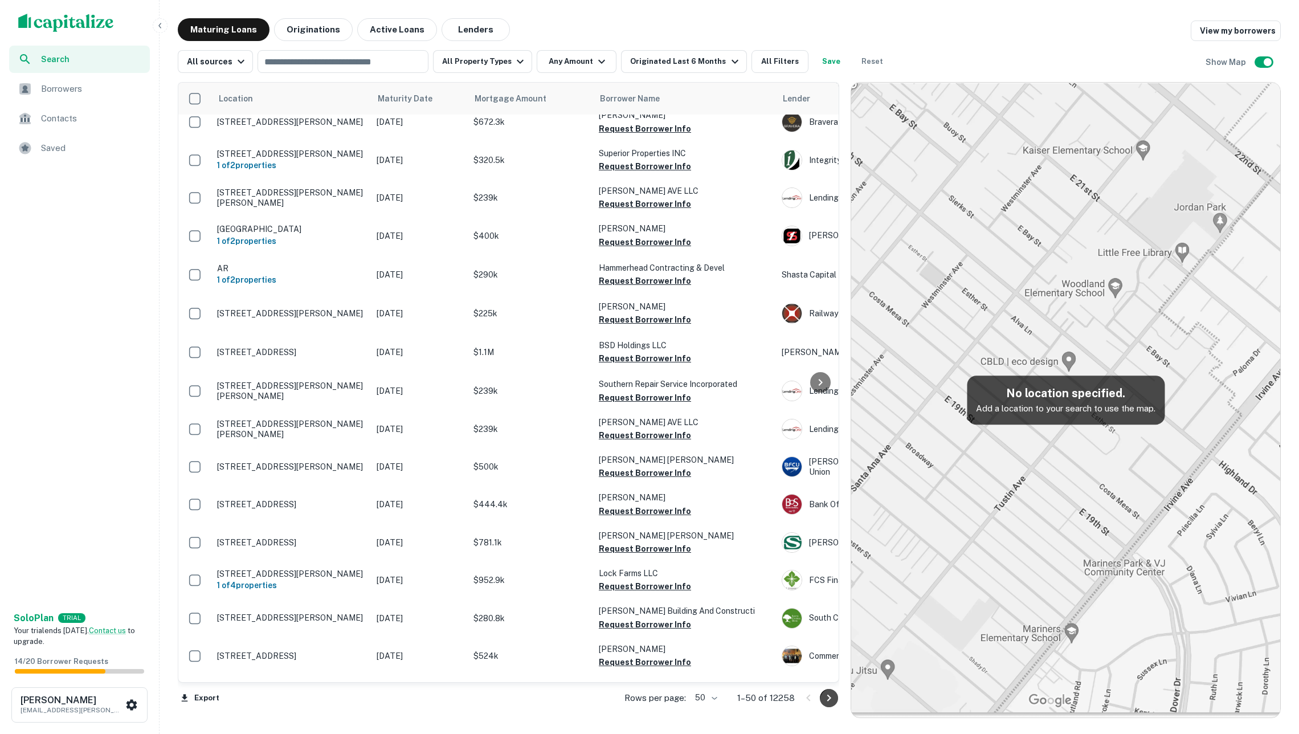
click at [823, 692] on icon "Go to next page" at bounding box center [829, 698] width 14 height 14
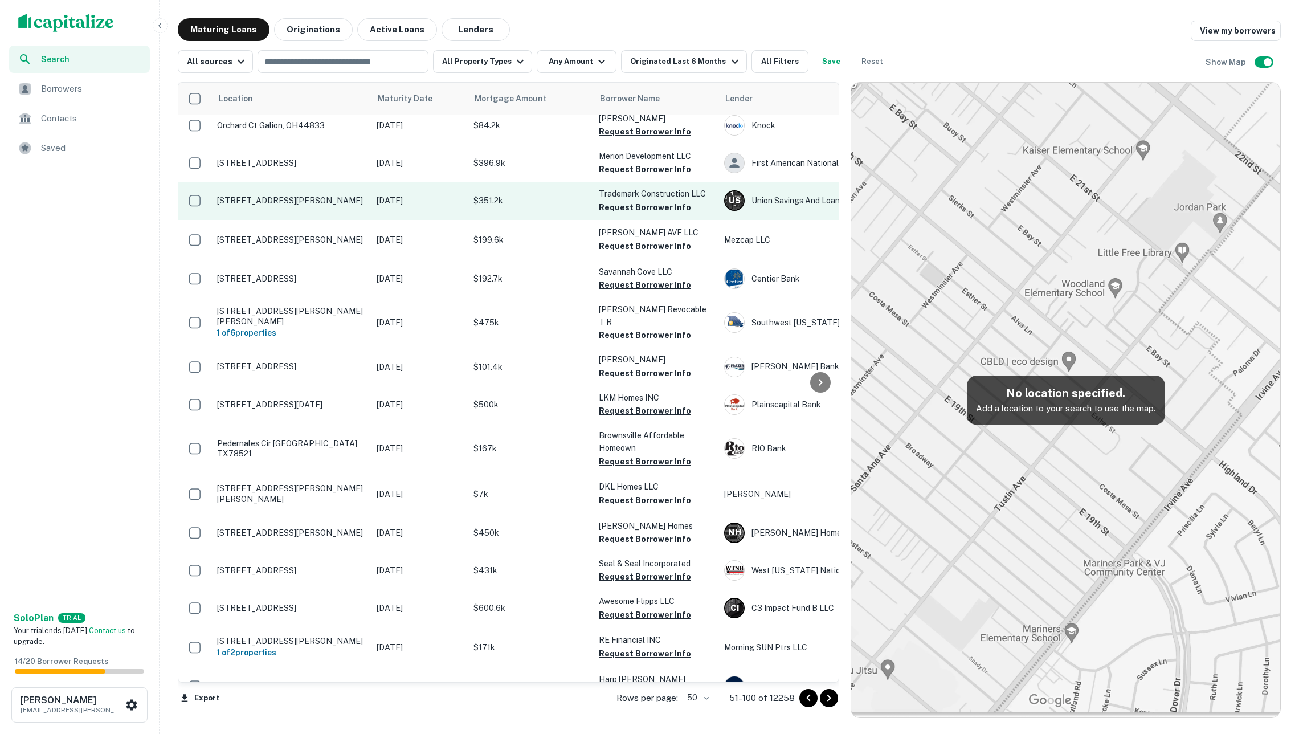
scroll to position [420, 0]
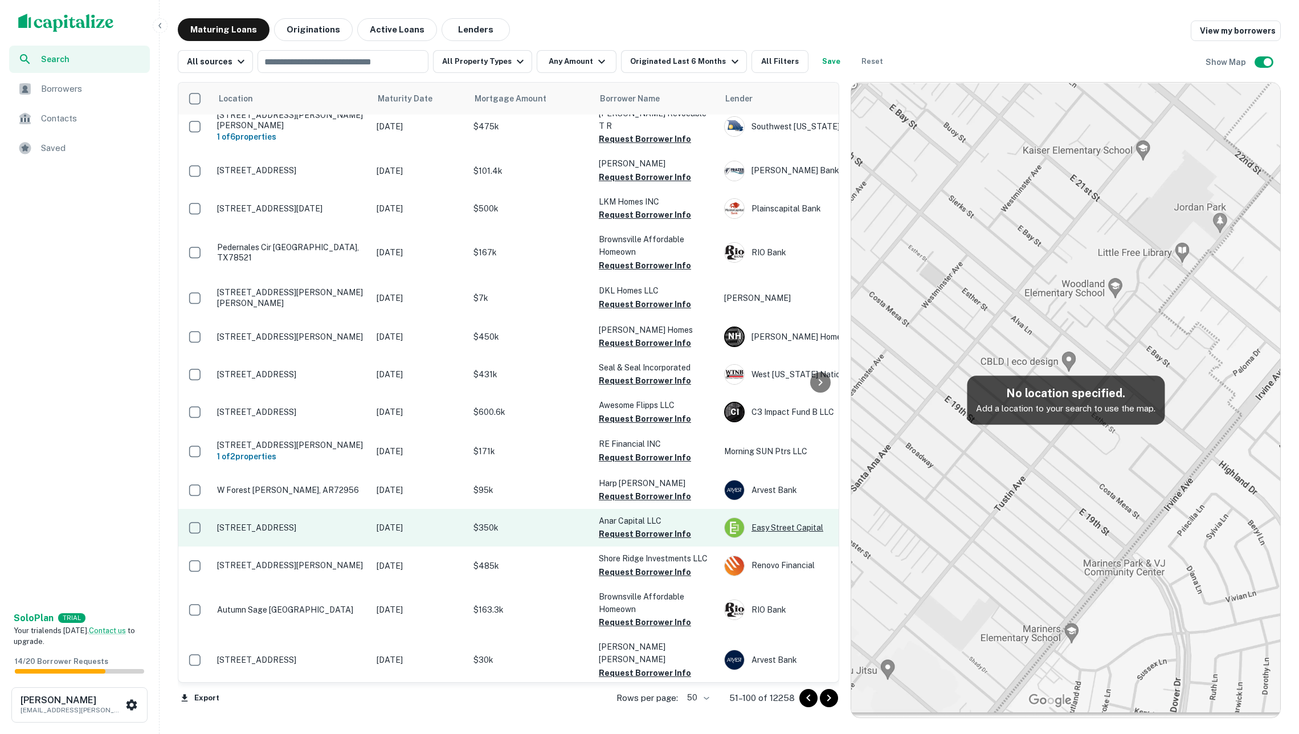
click at [782, 517] on div "Easy Street Capital" at bounding box center [809, 527] width 171 height 21
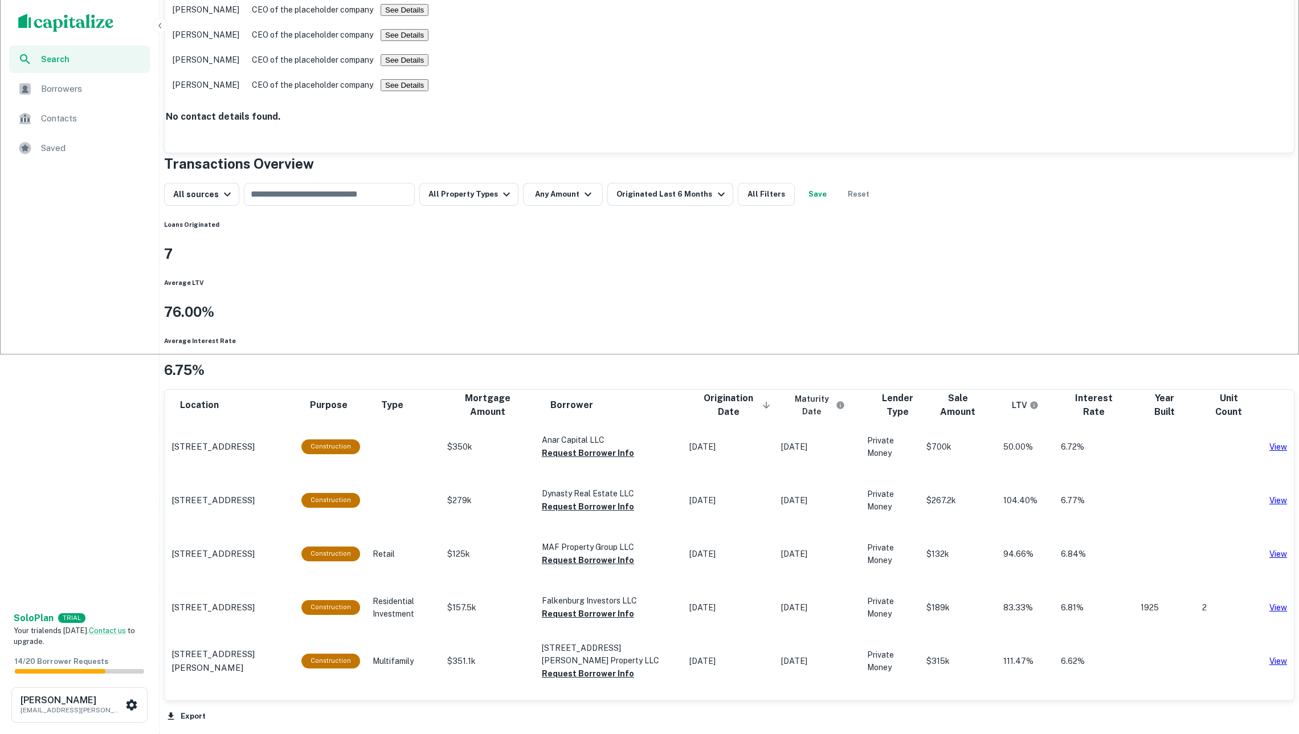
scroll to position [422, 0]
click at [255, 440] on p "1512 Marine Ave Gardena, CA90247" at bounding box center [212, 447] width 83 height 14
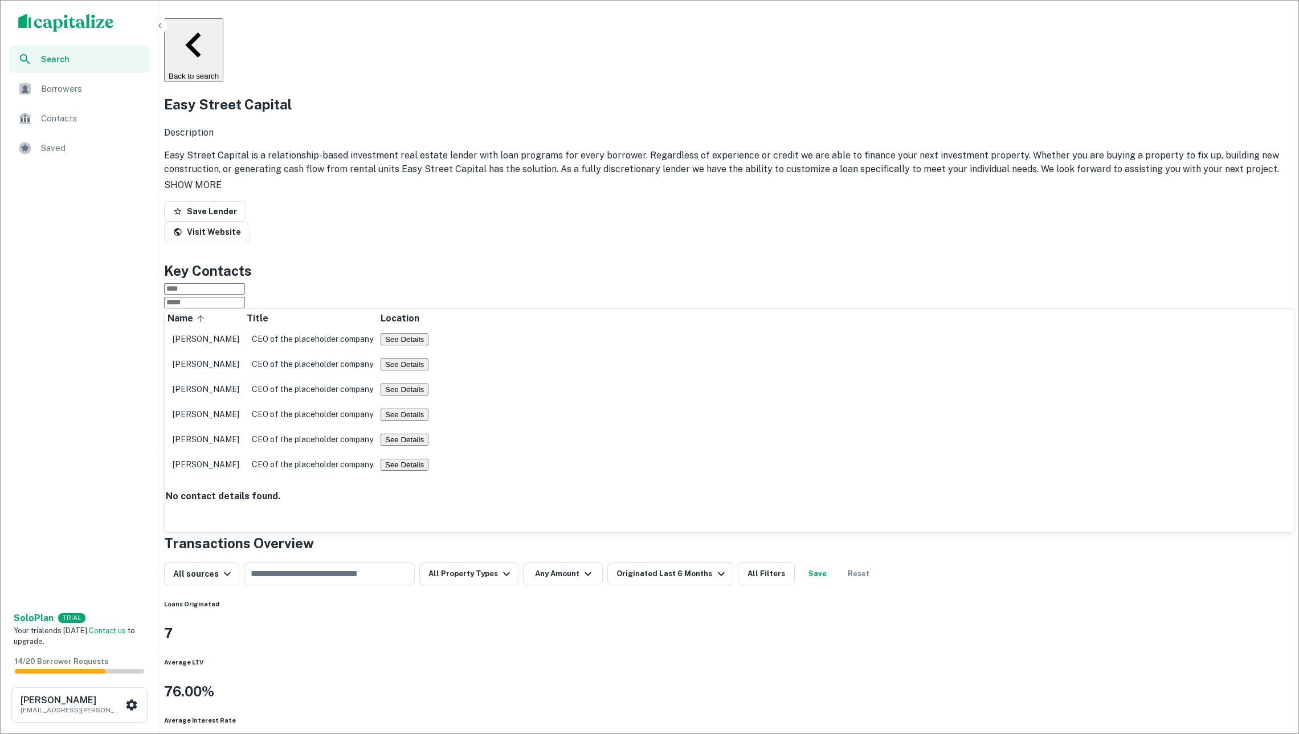
scroll to position [0, 0]
click at [223, 26] on button "Back to search" at bounding box center [193, 50] width 59 height 64
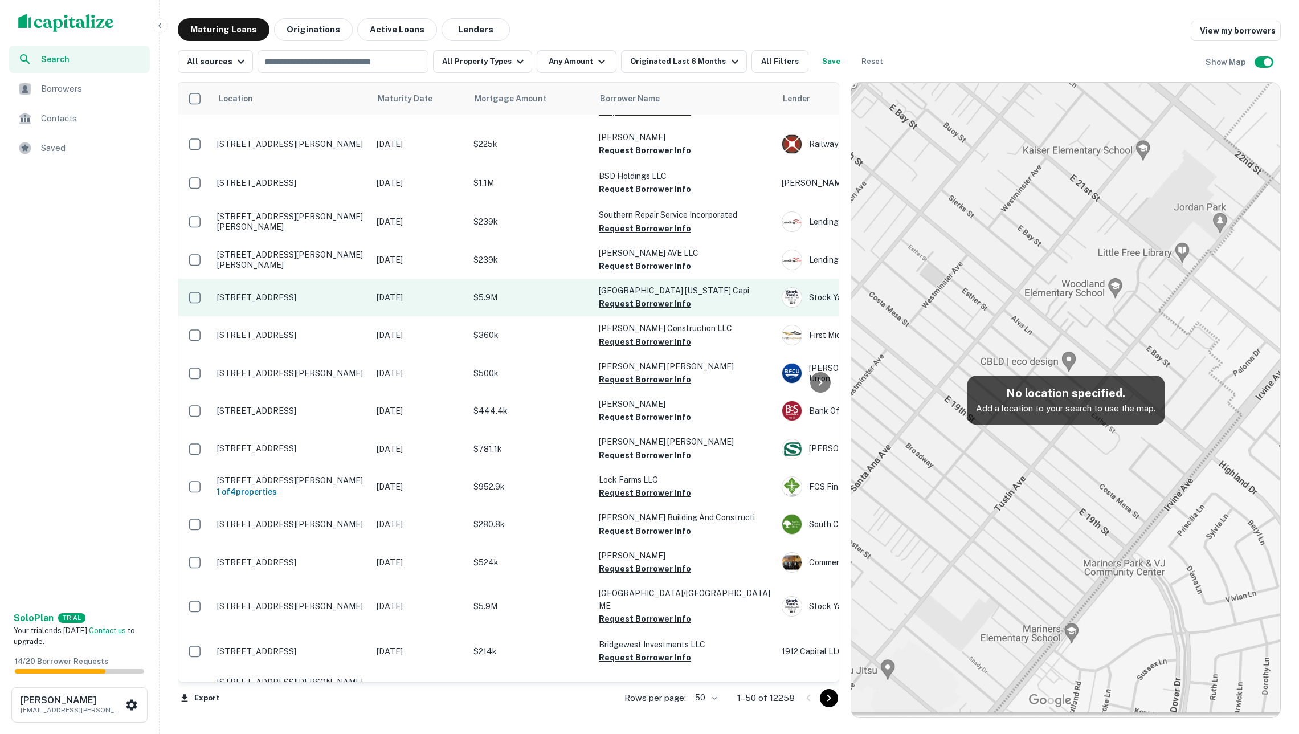
scroll to position [851, 0]
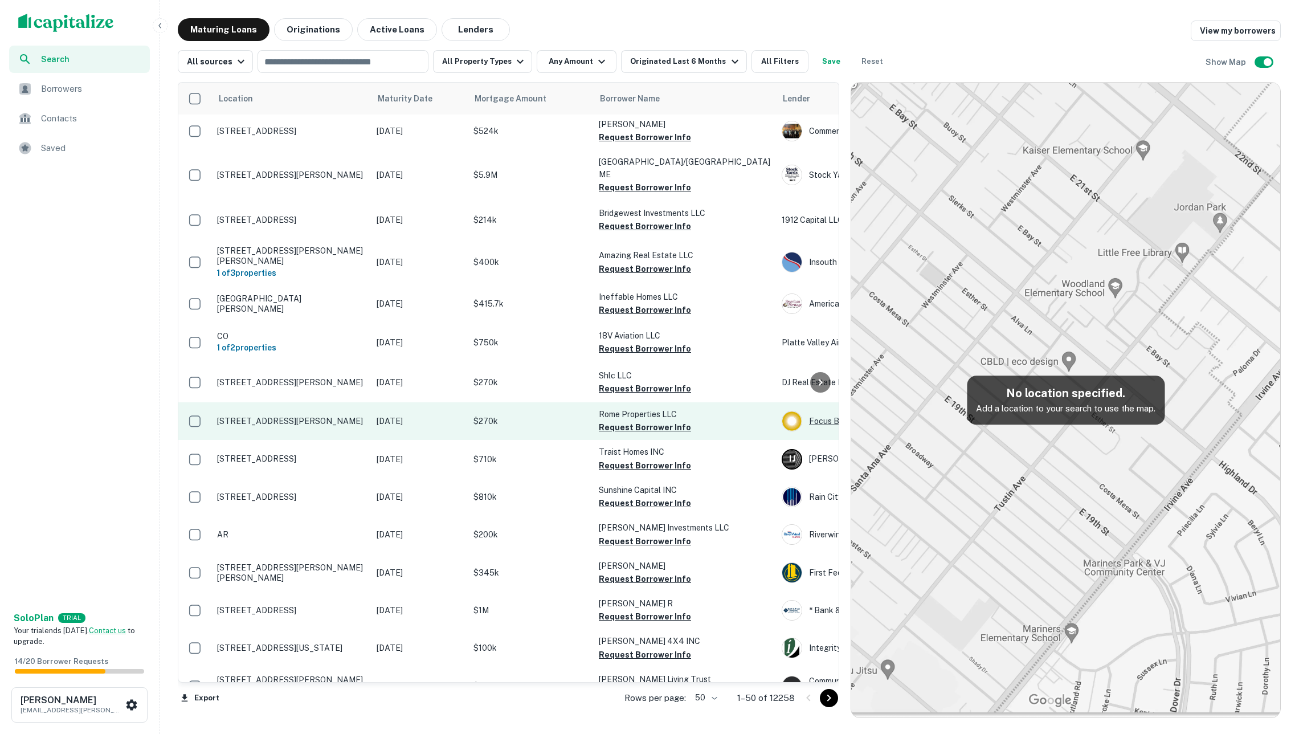
click at [782, 431] on div "Focus Bank" at bounding box center [867, 421] width 171 height 21
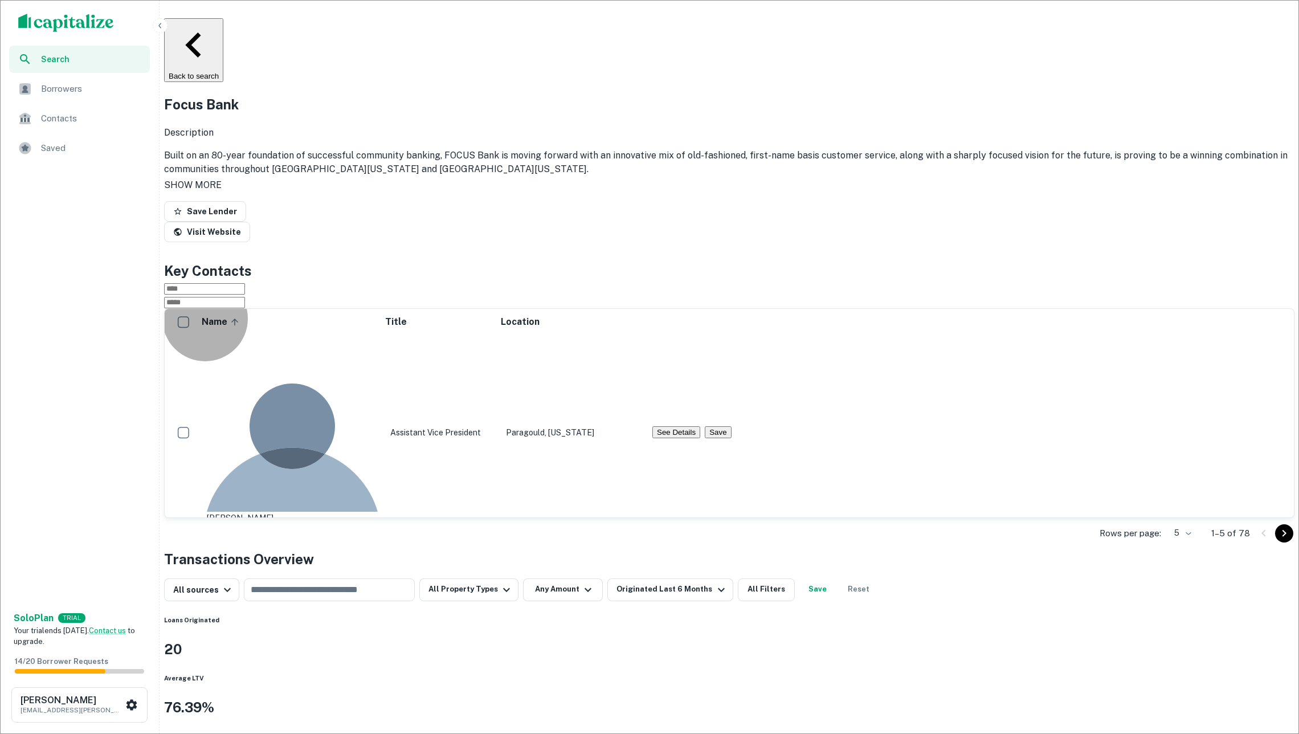
click at [700, 426] on button "See Details" at bounding box center [676, 432] width 48 height 12
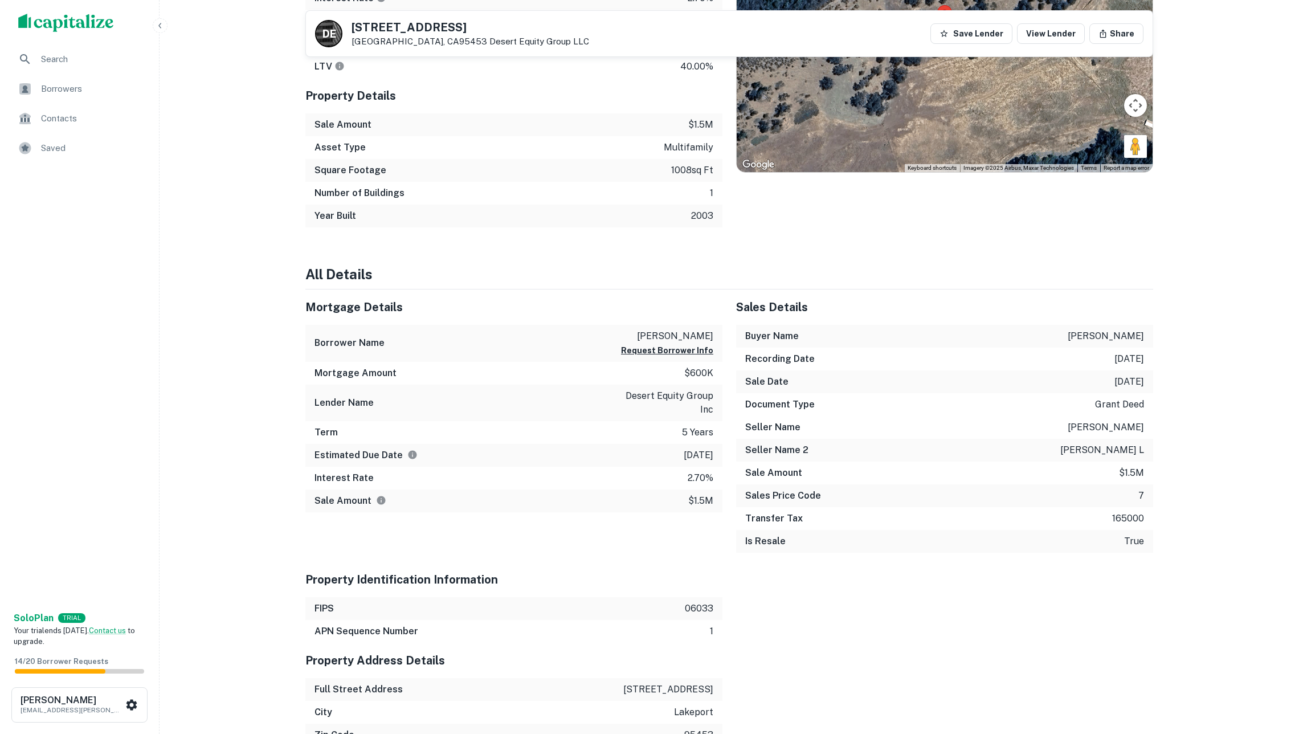
scroll to position [490, 0]
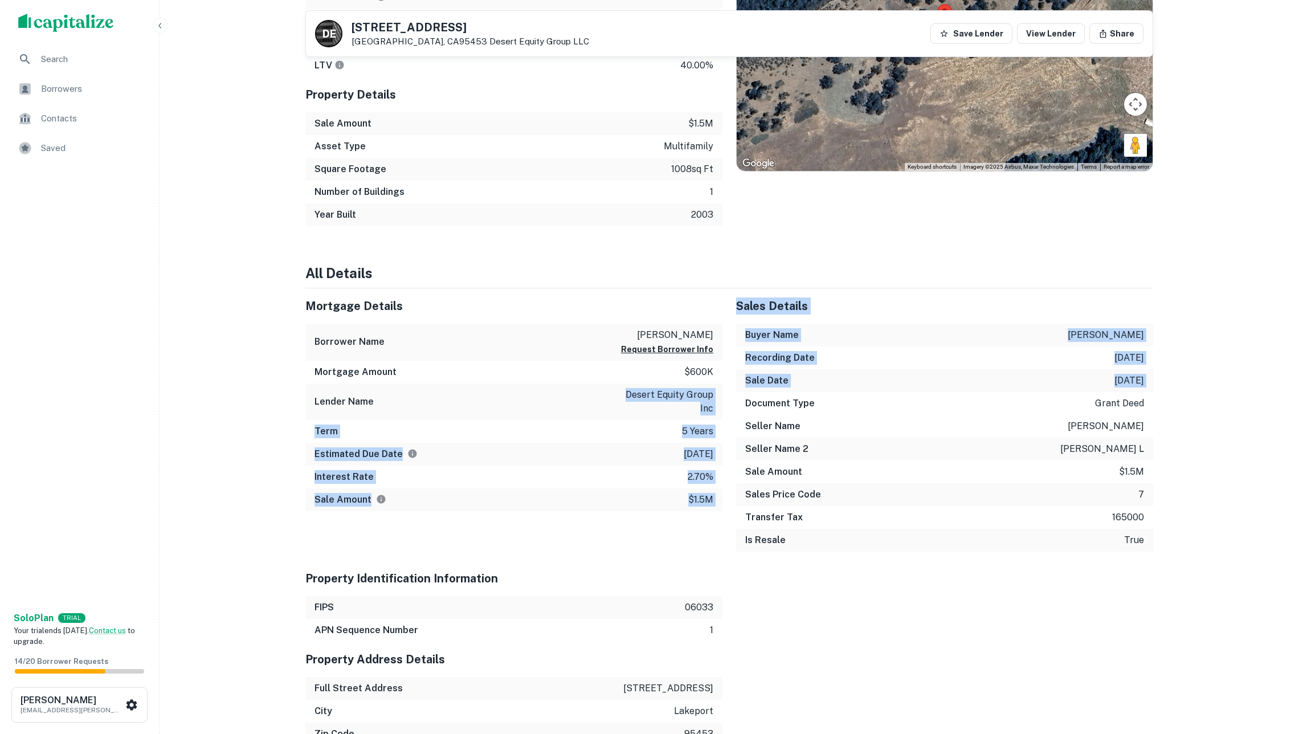
drag, startPoint x: 606, startPoint y: 403, endPoint x: 739, endPoint y: 408, distance: 132.8
click at [702, 408] on p "desert equity group inc" at bounding box center [662, 401] width 103 height 27
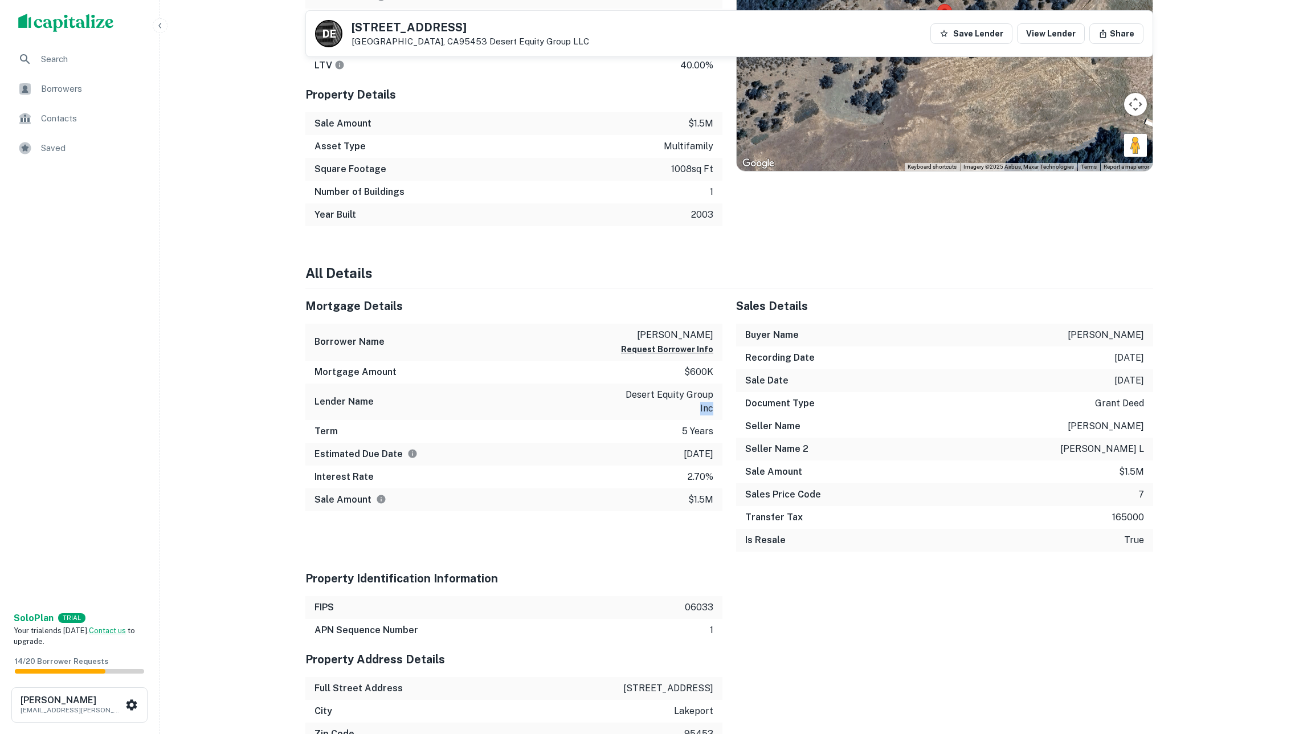
click at [702, 408] on p "desert equity group inc" at bounding box center [662, 401] width 103 height 27
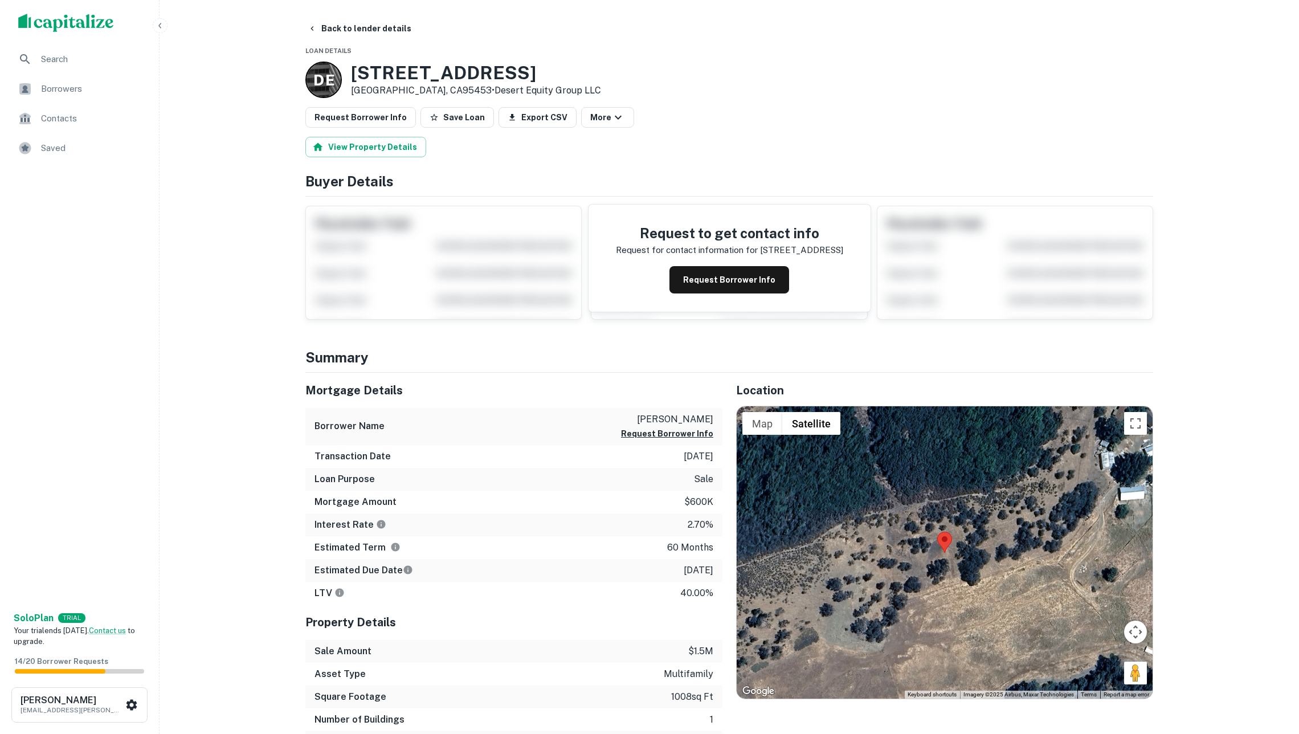
scroll to position [0, 0]
click at [369, 26] on button "Back to lender details" at bounding box center [359, 28] width 113 height 21
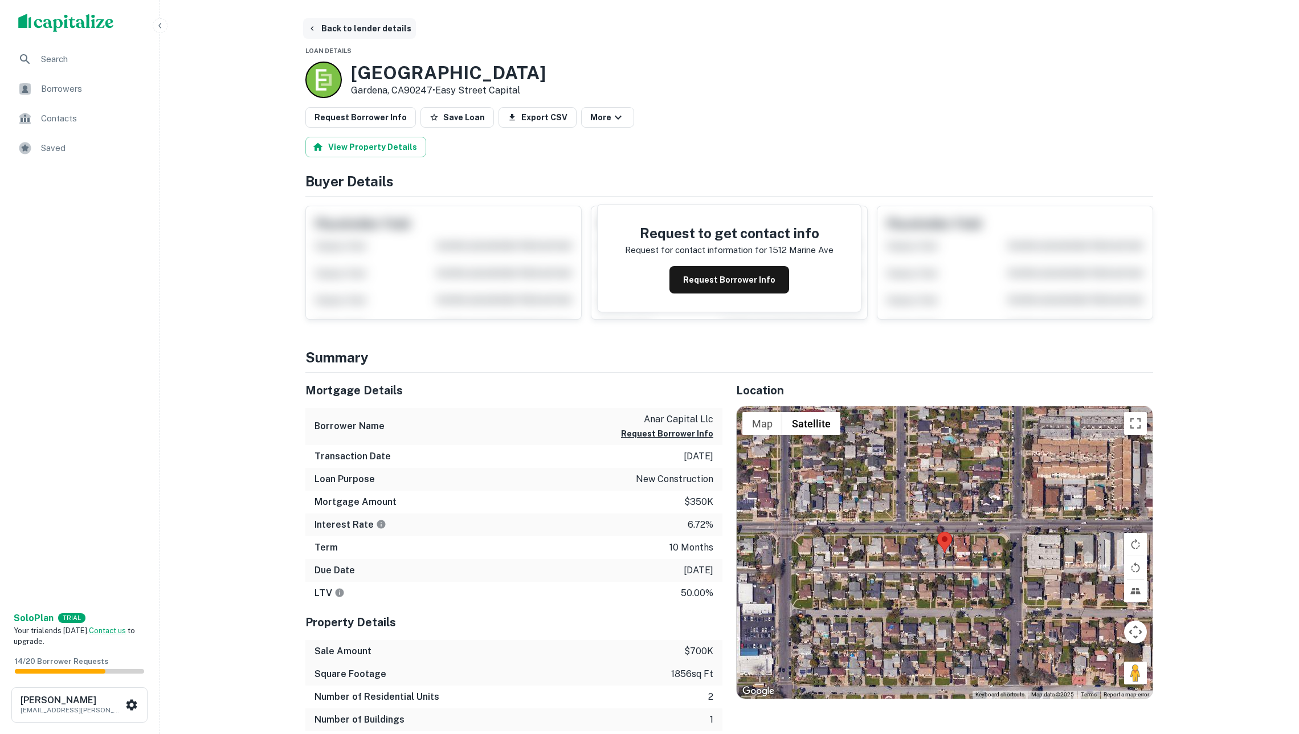
click at [357, 31] on button "Back to lender details" at bounding box center [359, 28] width 113 height 21
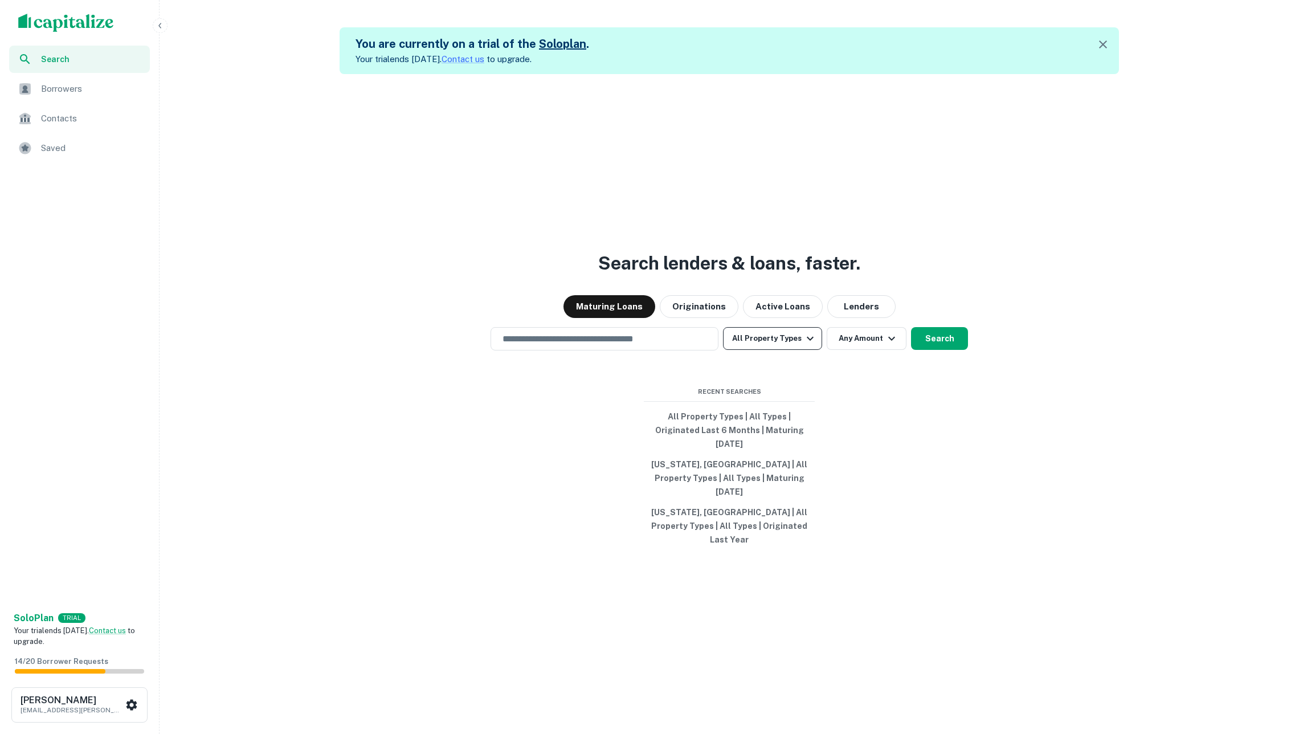
click at [772, 350] on button "All Property Types" at bounding box center [772, 338] width 99 height 23
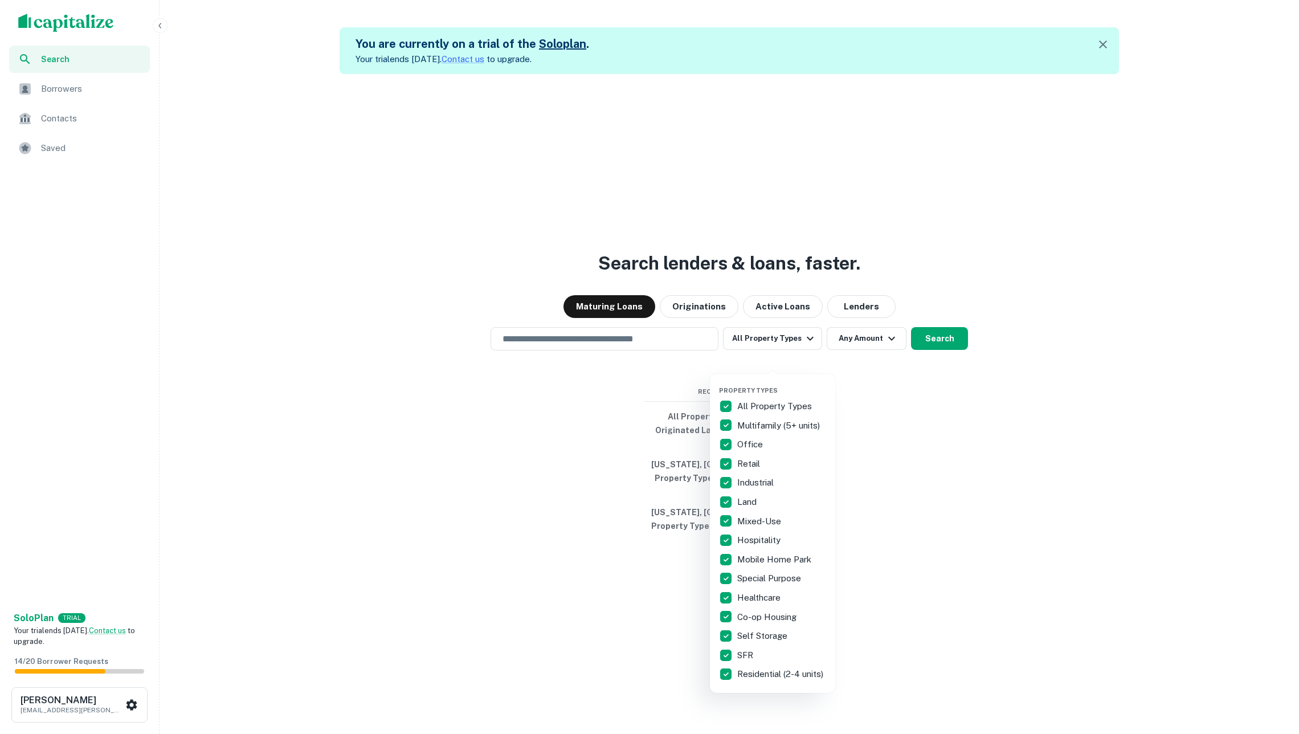
click at [772, 361] on div at bounding box center [649, 367] width 1299 height 734
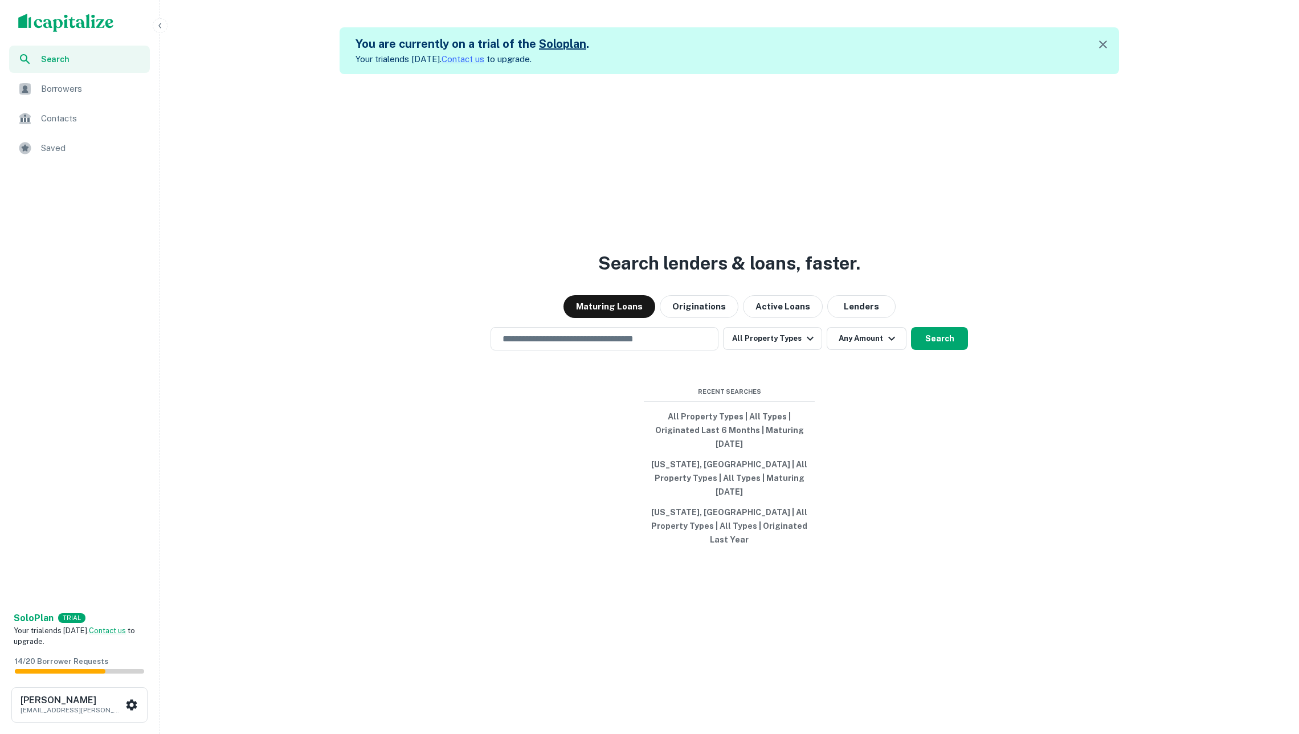
click at [685, 318] on button "Originations" at bounding box center [699, 306] width 79 height 23
click at [698, 345] on input "text" at bounding box center [605, 338] width 218 height 13
click at [793, 350] on button "All Property Types" at bounding box center [772, 338] width 99 height 23
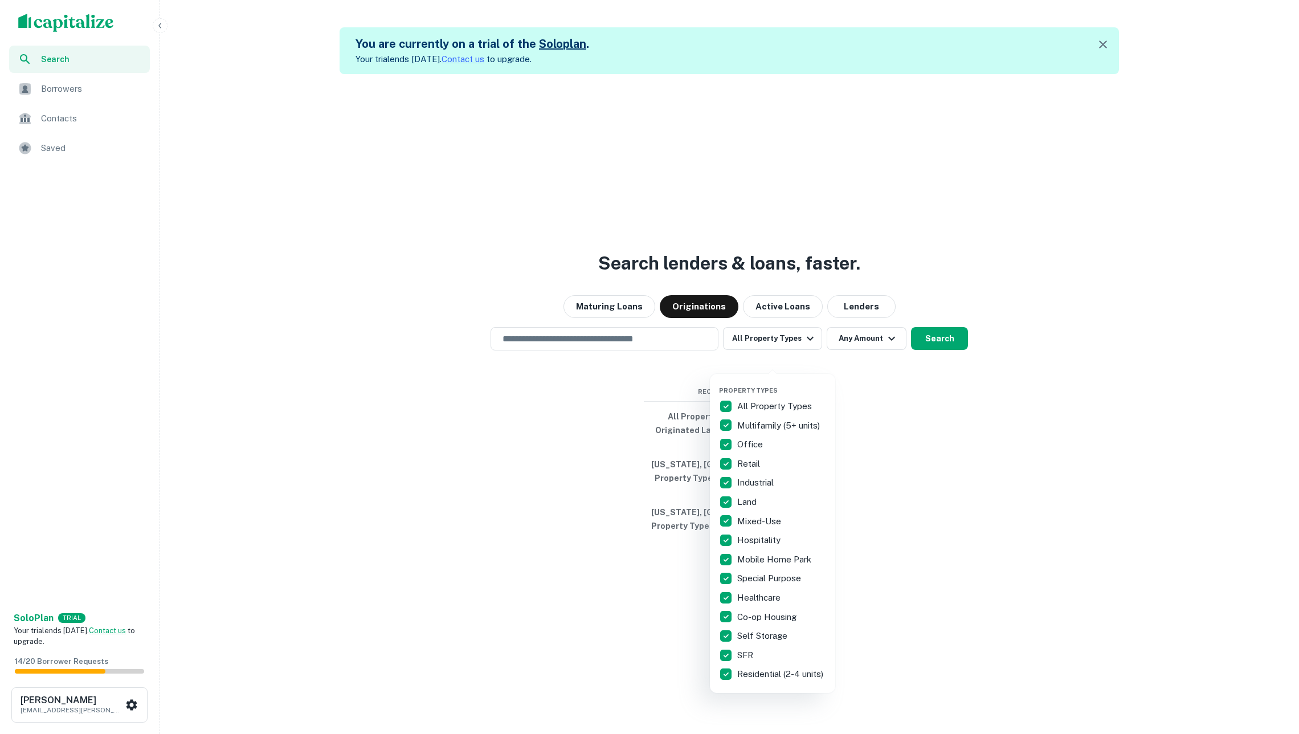
click at [885, 404] on div at bounding box center [649, 367] width 1299 height 734
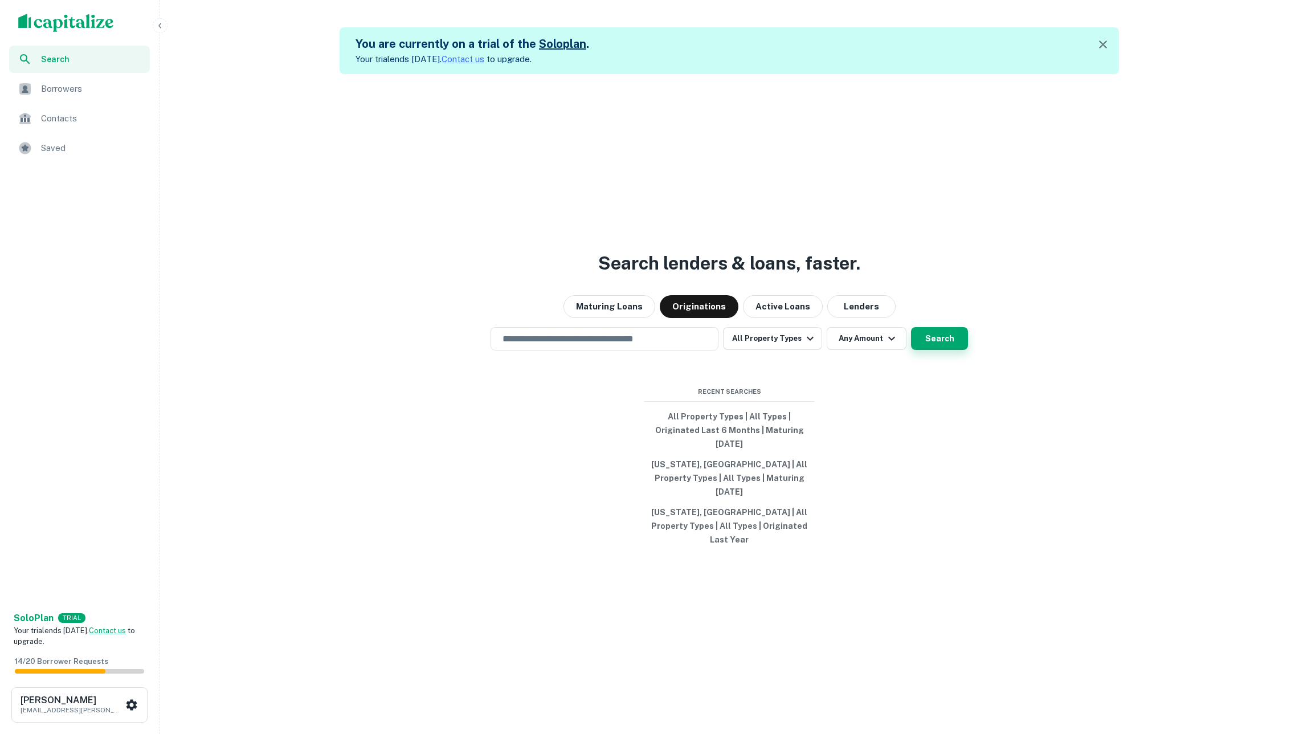
click at [942, 350] on button "Search" at bounding box center [939, 338] width 57 height 23
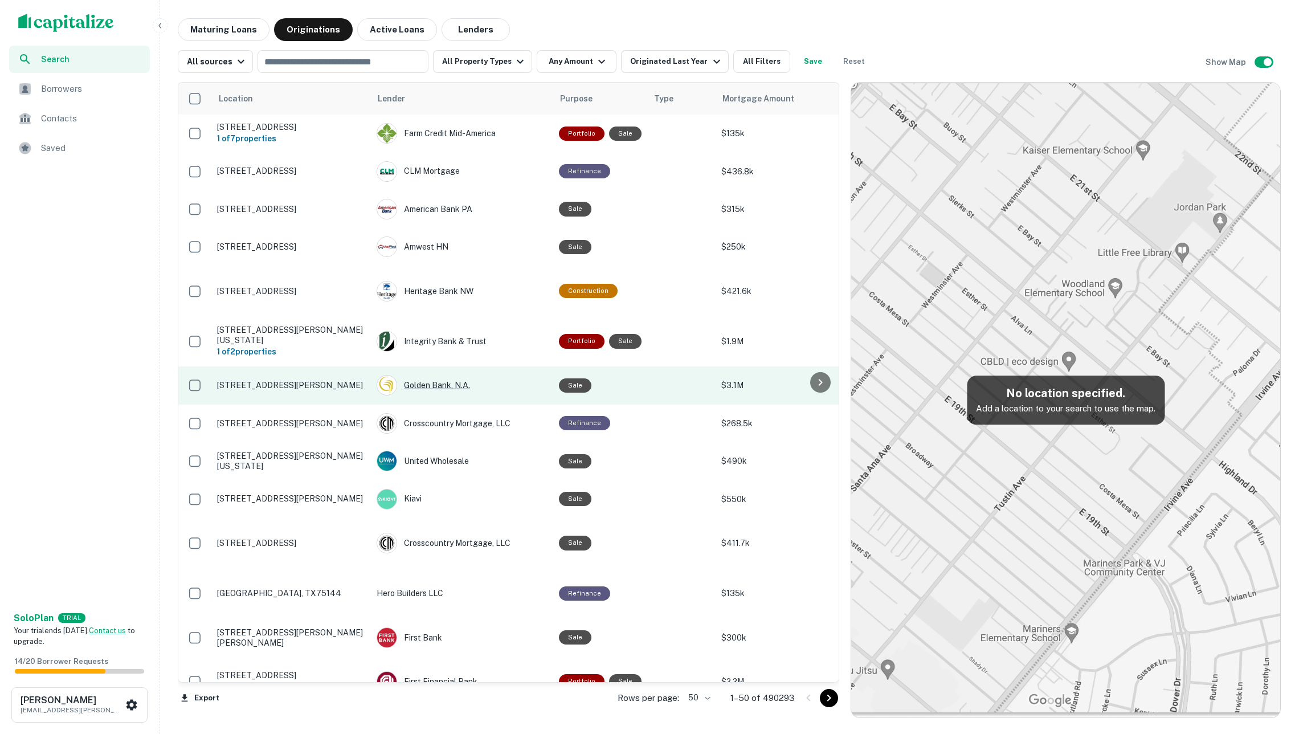
click at [442, 375] on div "Golden Bank, N.a." at bounding box center [462, 385] width 171 height 21
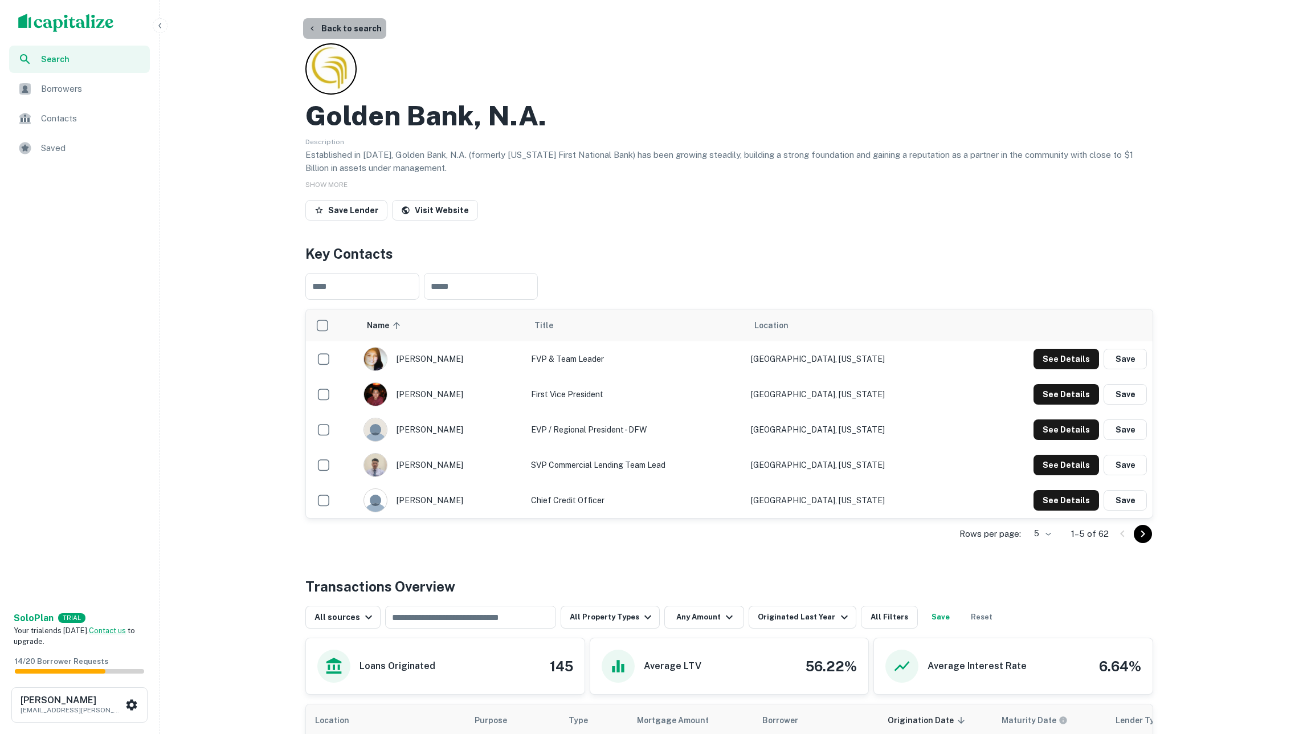
click at [336, 24] on button "Back to search" at bounding box center [344, 28] width 83 height 21
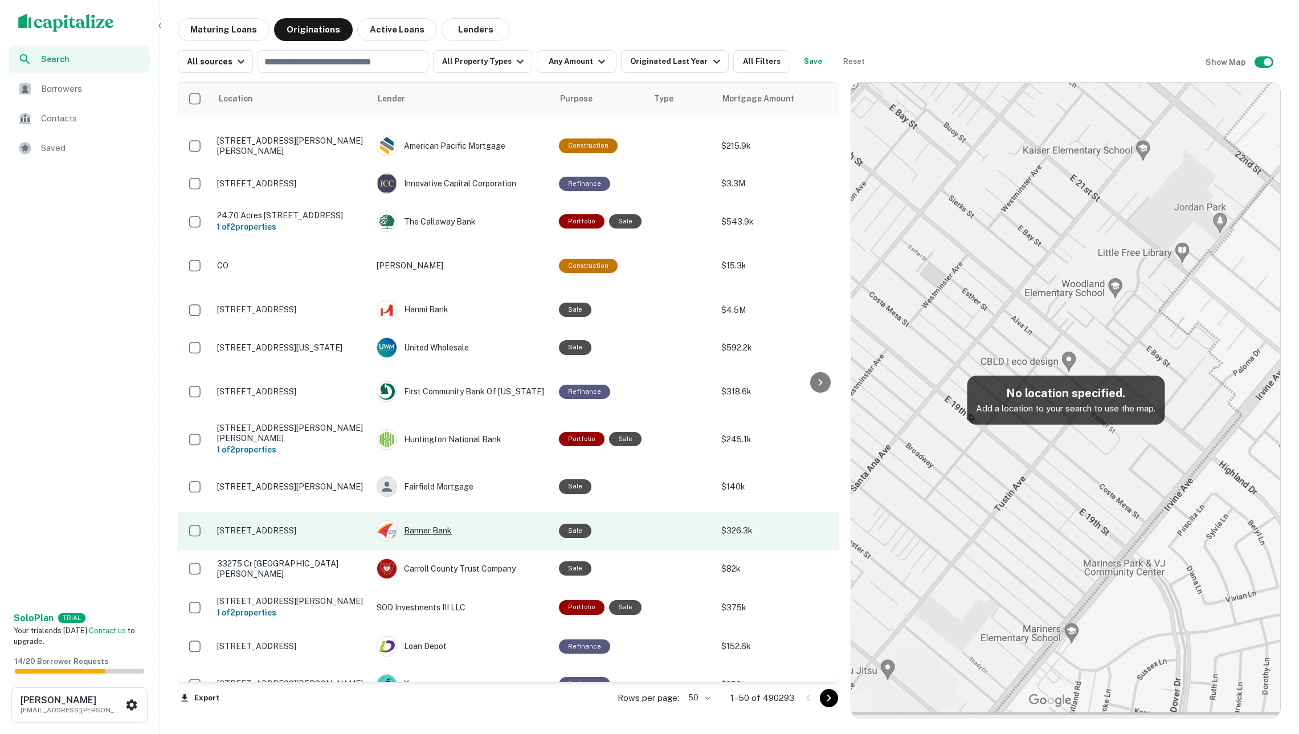
scroll to position [964, 0]
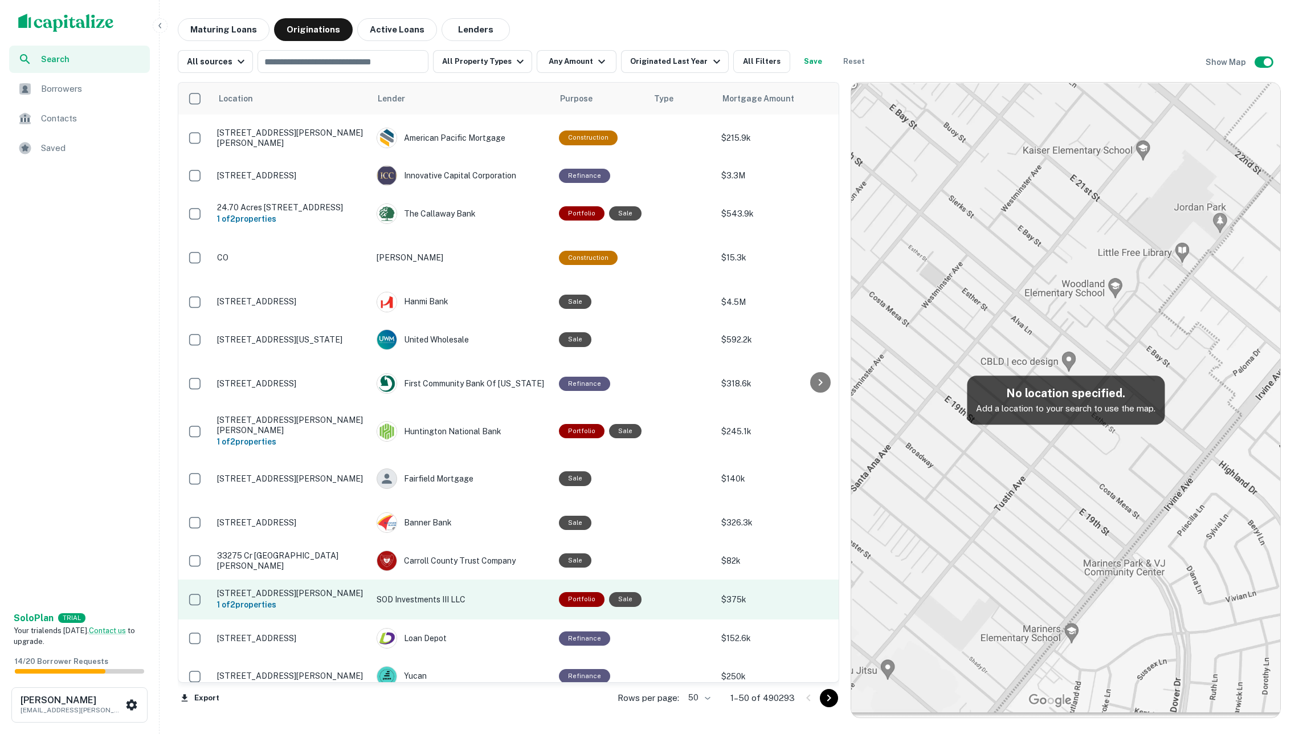
click at [452, 593] on p "SOD Investments III LLC" at bounding box center [462, 599] width 171 height 13
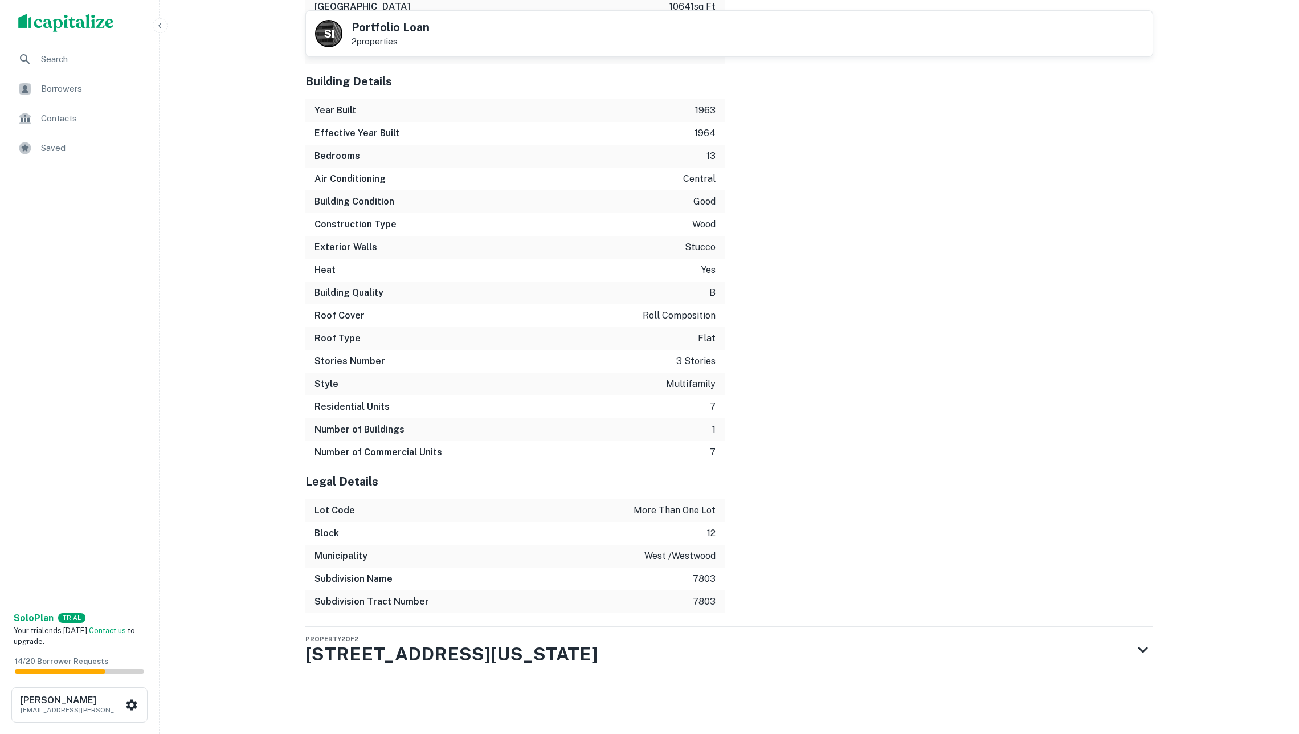
scroll to position [1441, 0]
click at [522, 643] on h3 "10829 Massachusetts Ave" at bounding box center [451, 655] width 292 height 27
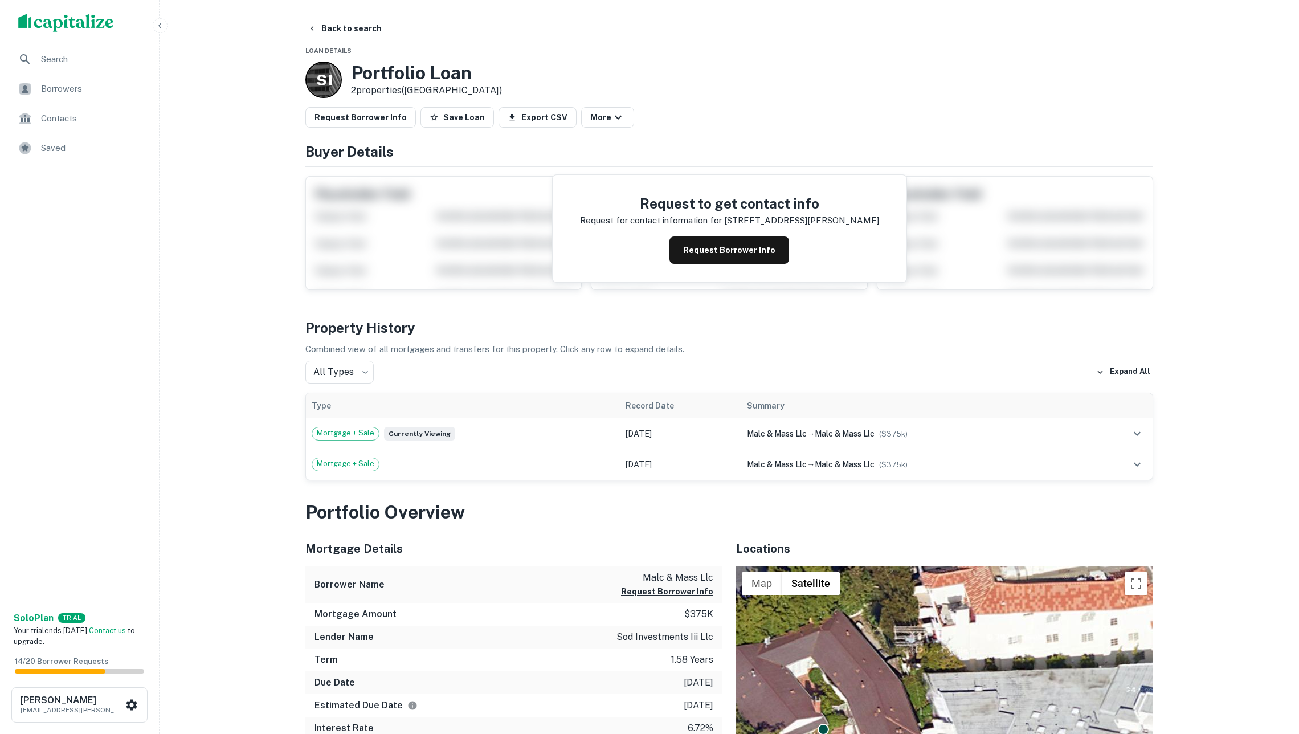
scroll to position [0, 0]
click at [351, 33] on button "Back to search" at bounding box center [344, 28] width 83 height 21
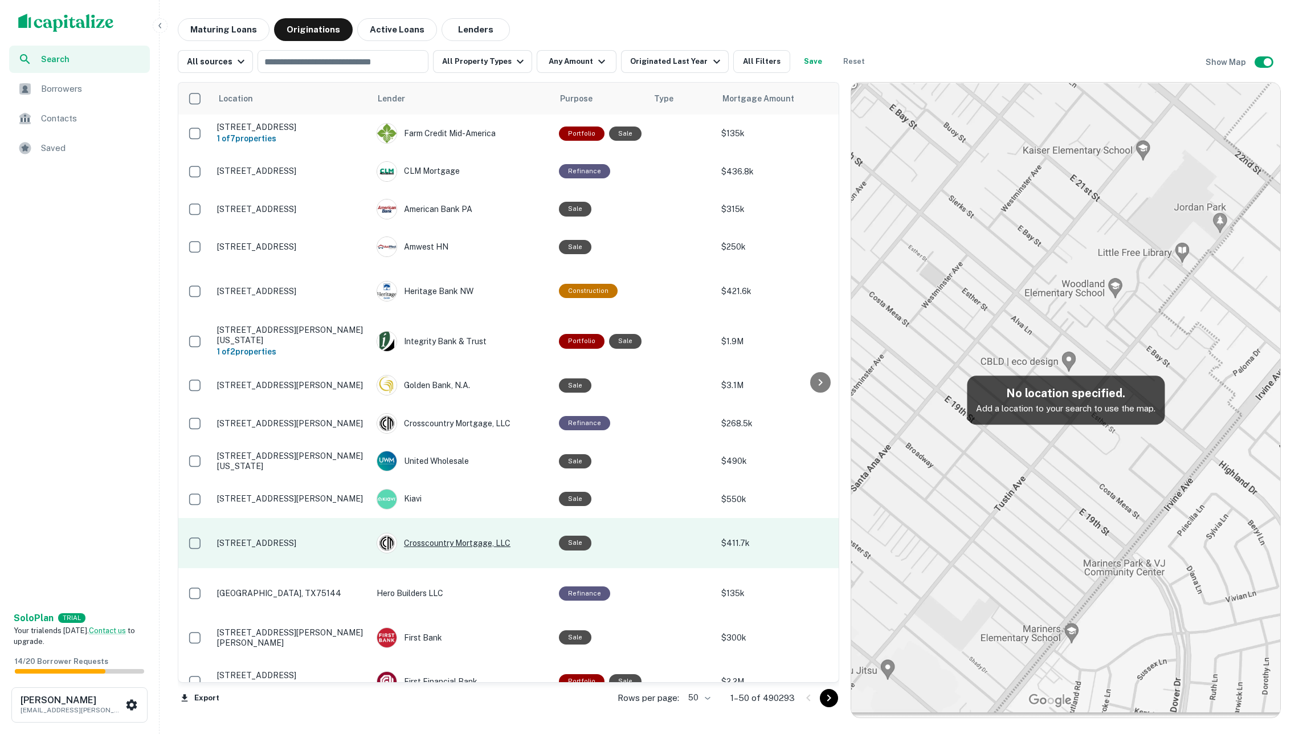
click at [461, 533] on div "Crosscountry Mortgage, LLC" at bounding box center [462, 543] width 171 height 21
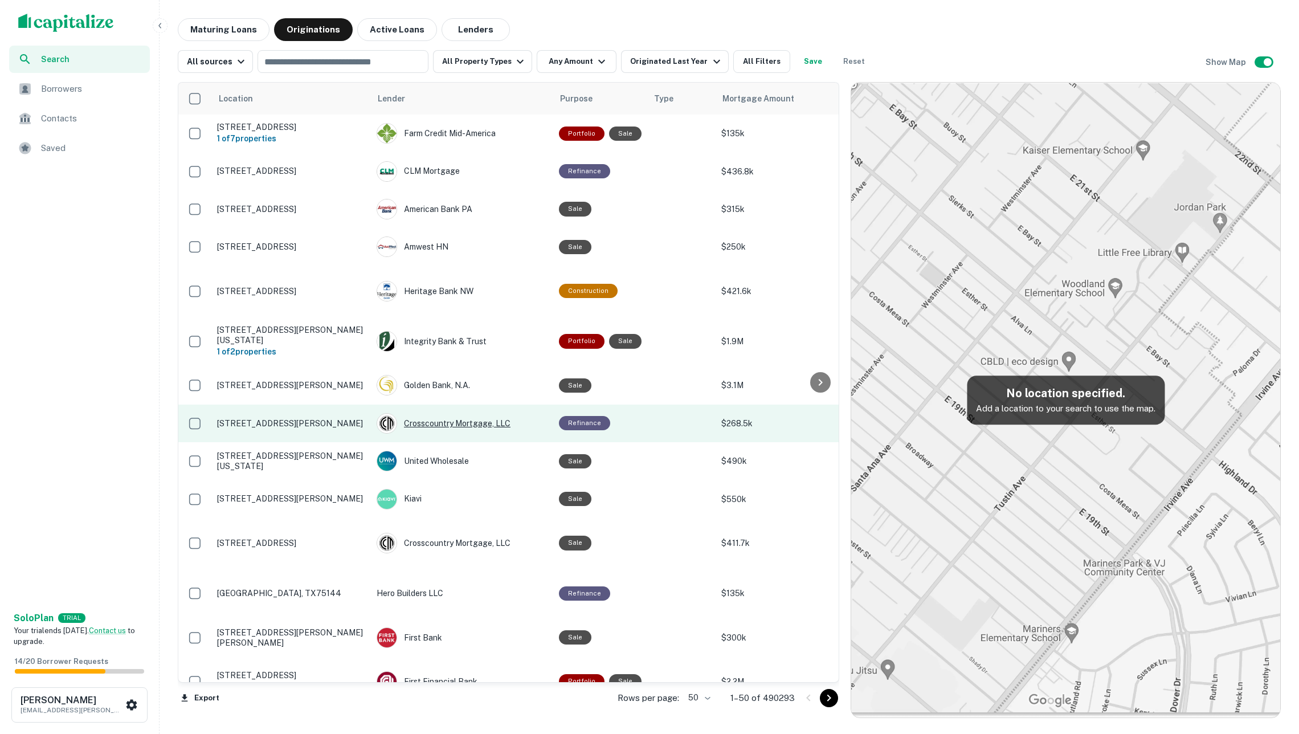
click at [463, 413] on div "Crosscountry Mortgage, LLC" at bounding box center [462, 423] width 171 height 21
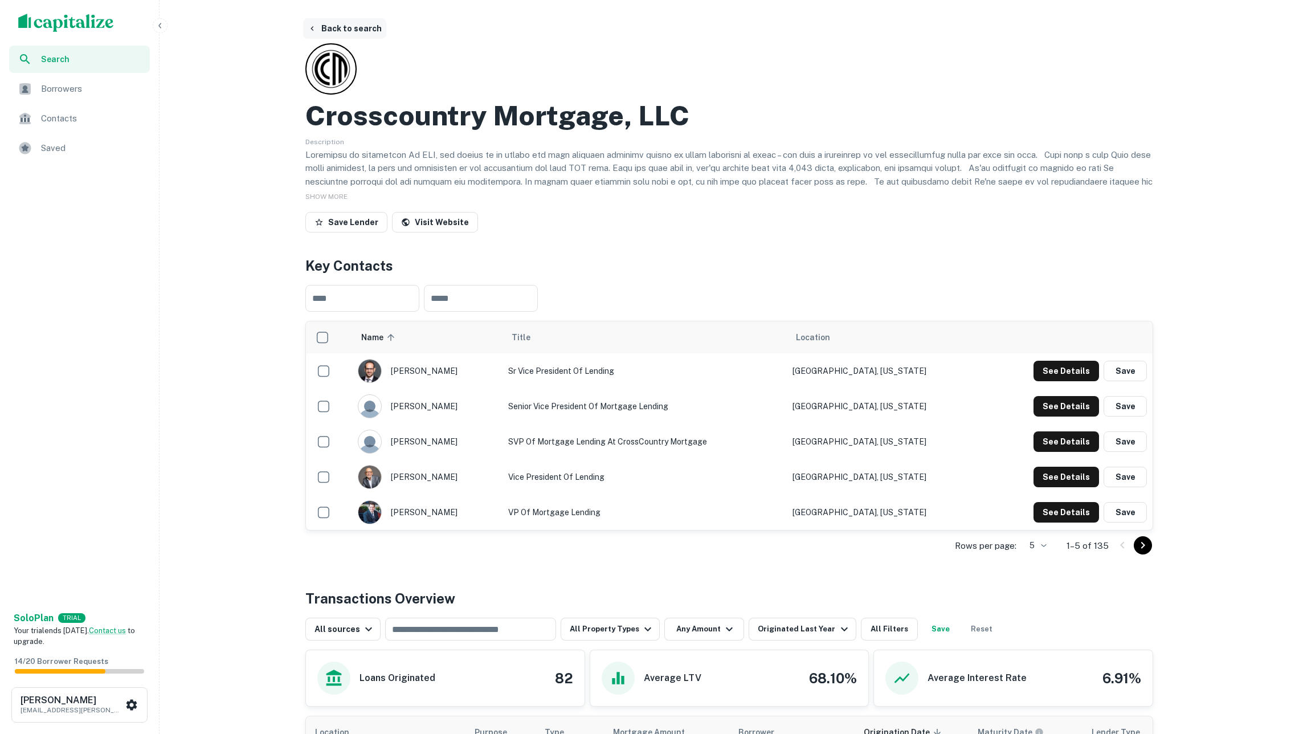
click at [360, 32] on button "Back to search" at bounding box center [344, 28] width 83 height 21
